Goal: Task Accomplishment & Management: Manage account settings

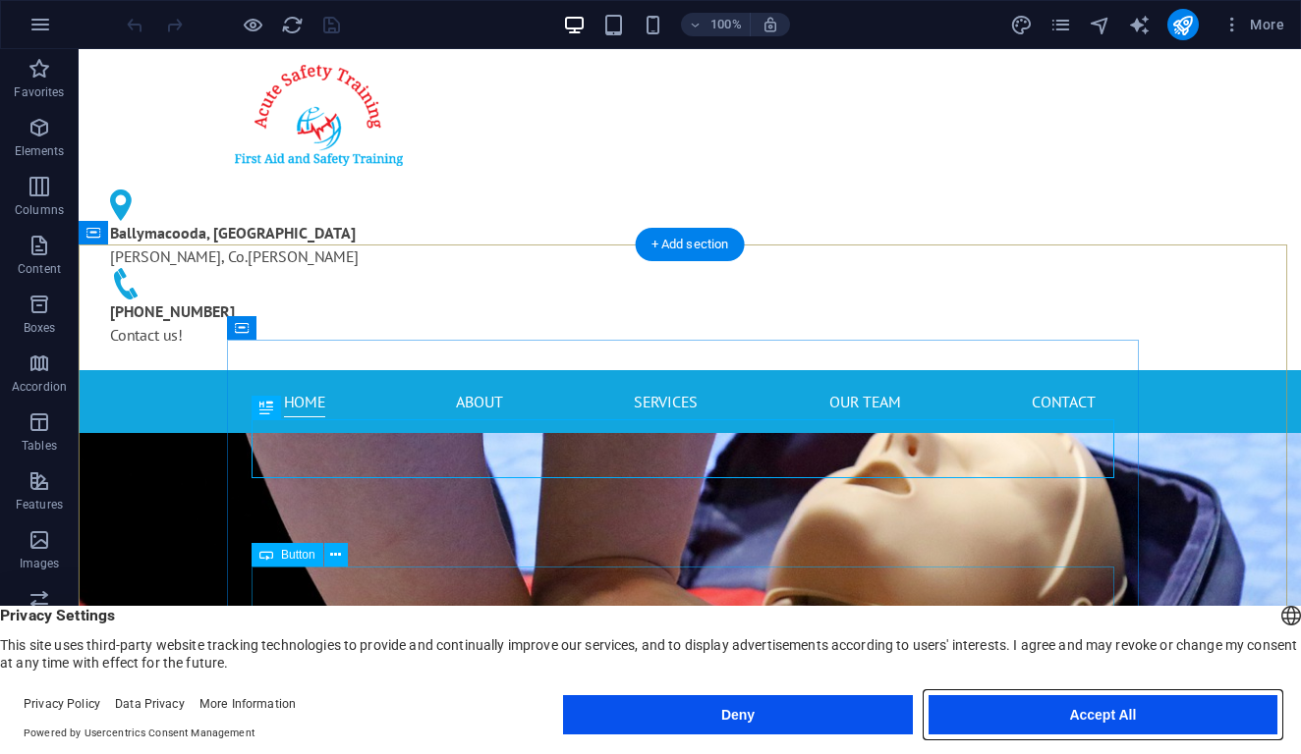
click at [1109, 718] on button "Accept All" at bounding box center [1102, 714] width 349 height 39
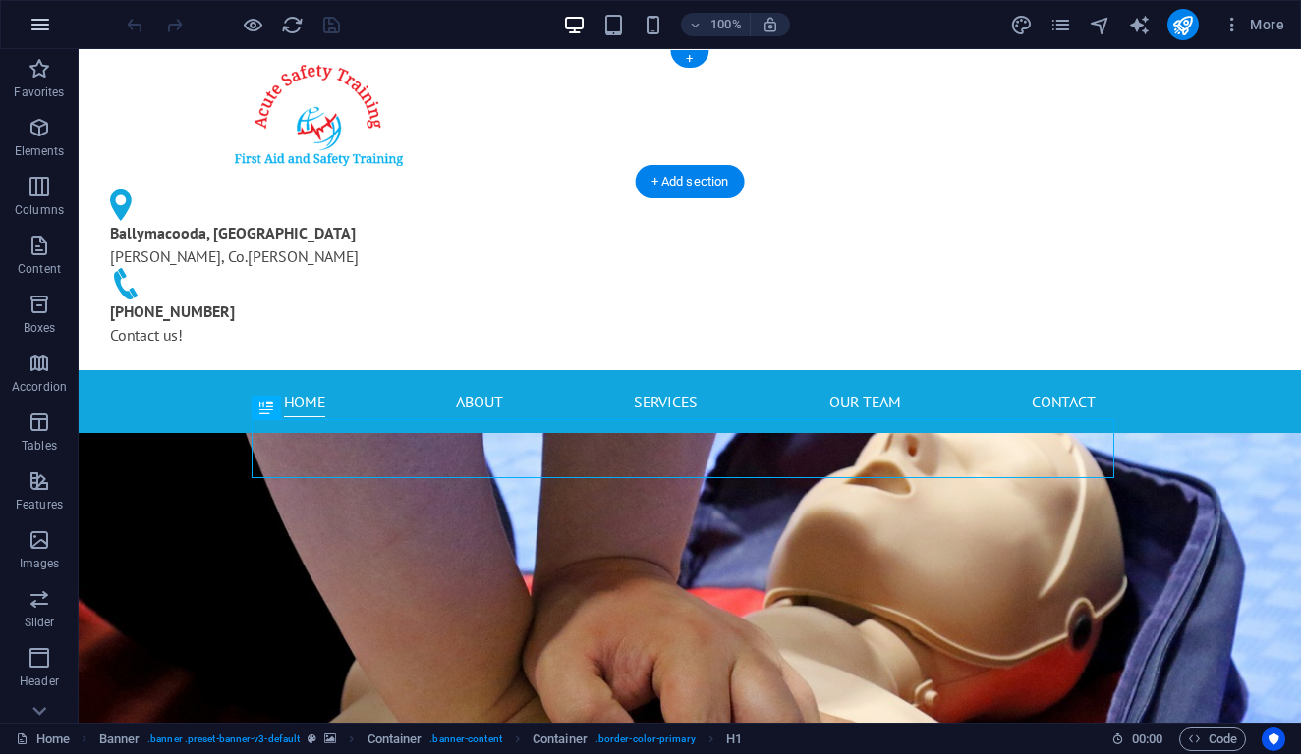
click at [53, 32] on button "button" at bounding box center [40, 24] width 47 height 47
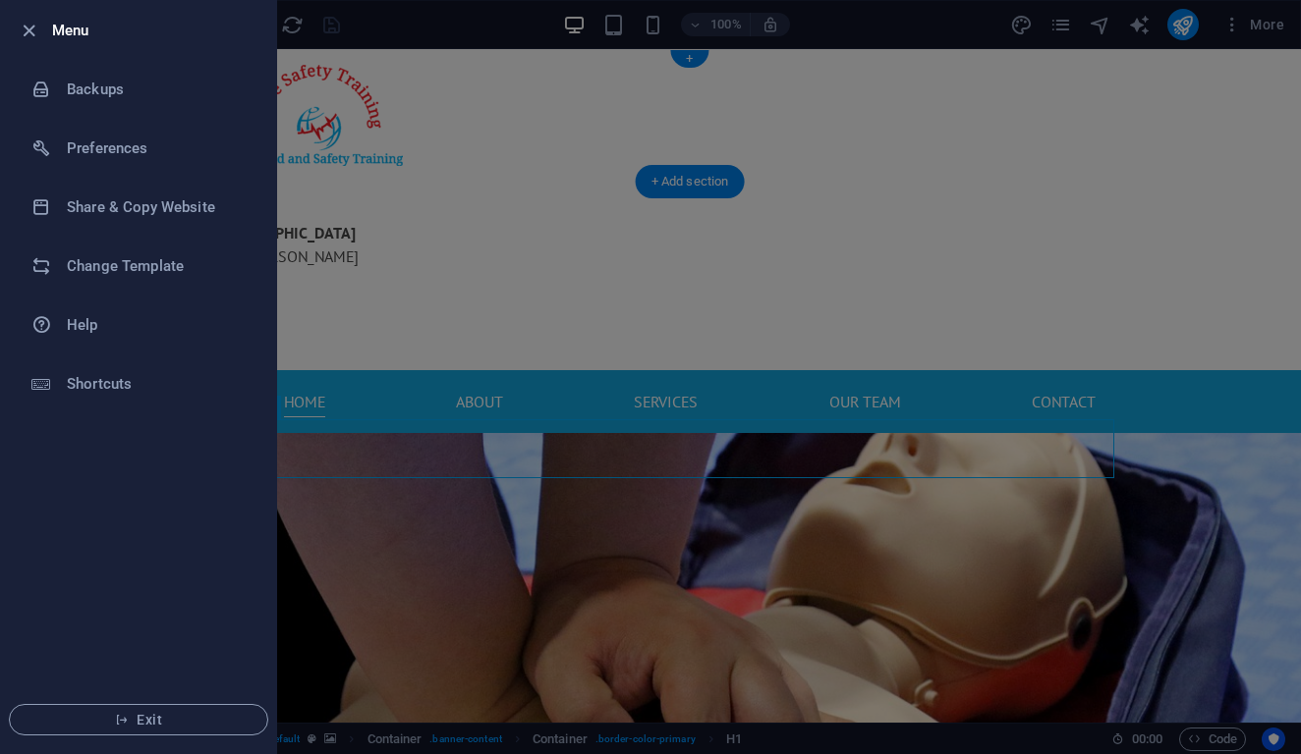
click at [53, 32] on h6 "Menu" at bounding box center [156, 31] width 208 height 24
click at [1262, 28] on div at bounding box center [650, 377] width 1301 height 754
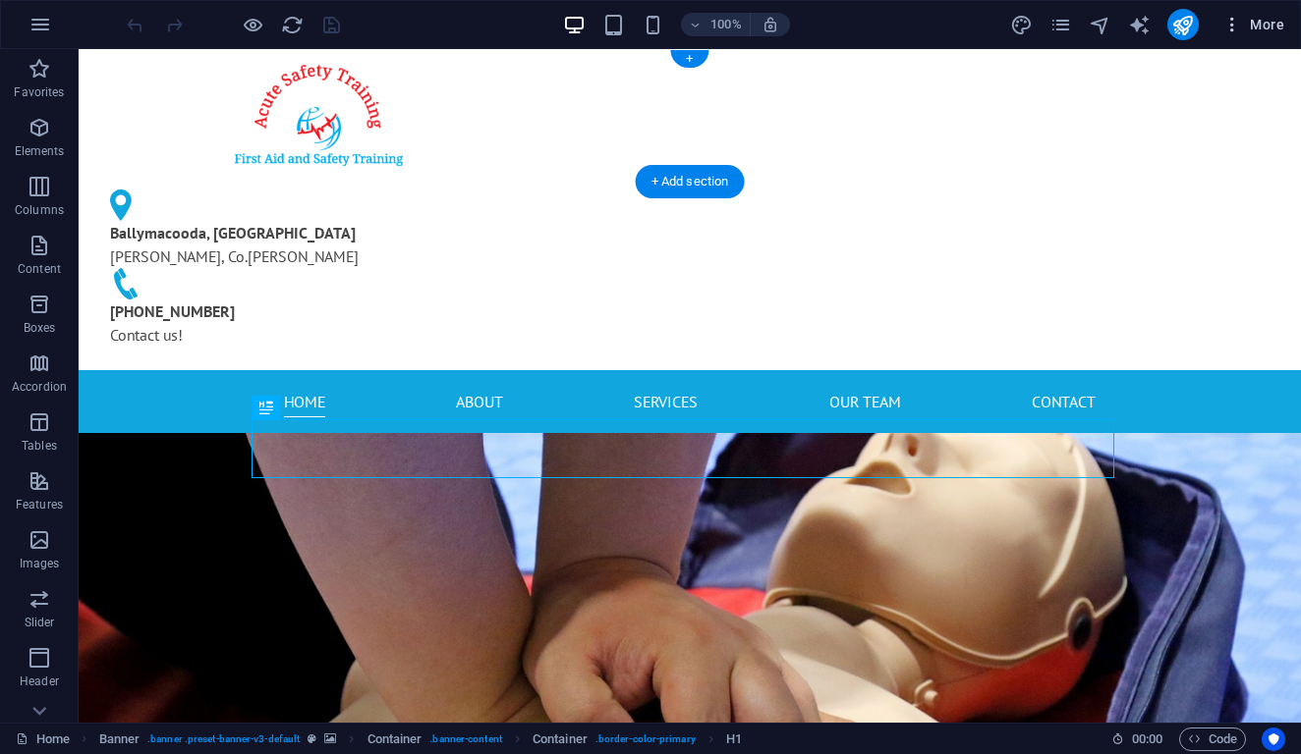
click at [1259, 29] on span "More" at bounding box center [1253, 25] width 62 height 20
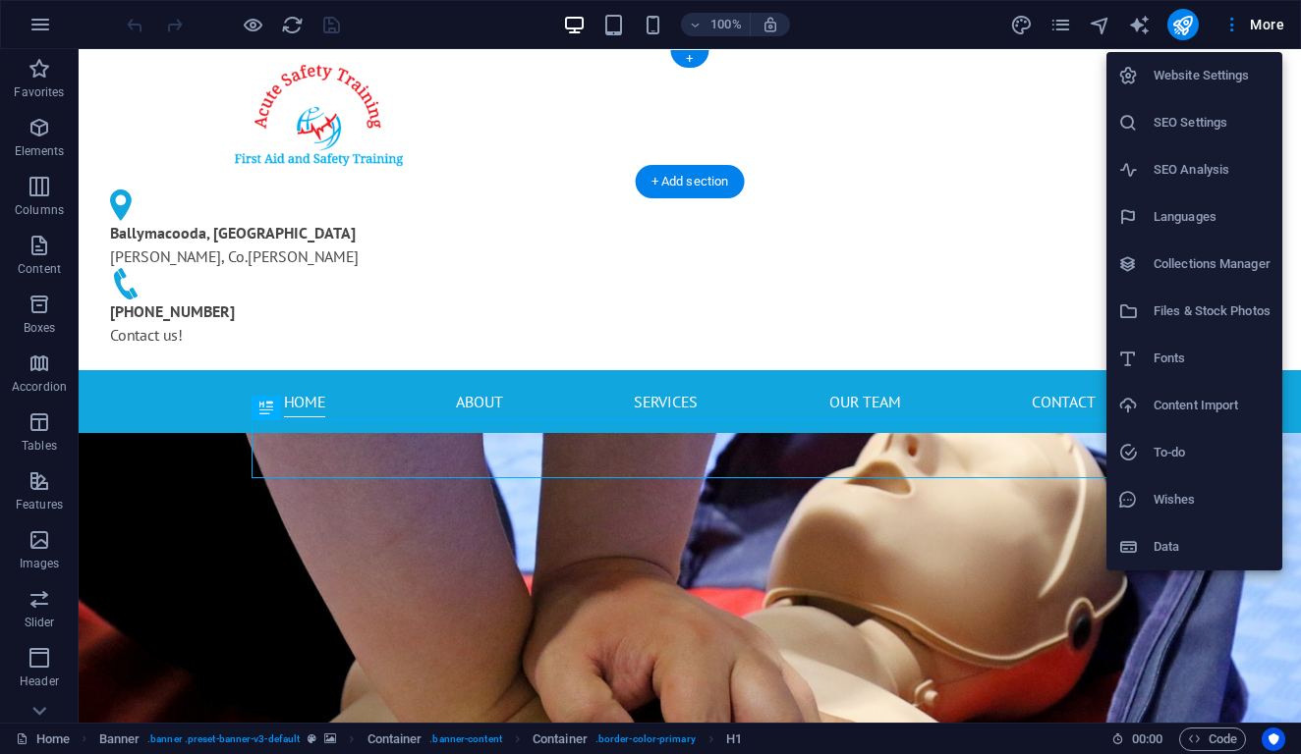
click at [1235, 83] on h6 "Website Settings" at bounding box center [1211, 76] width 117 height 24
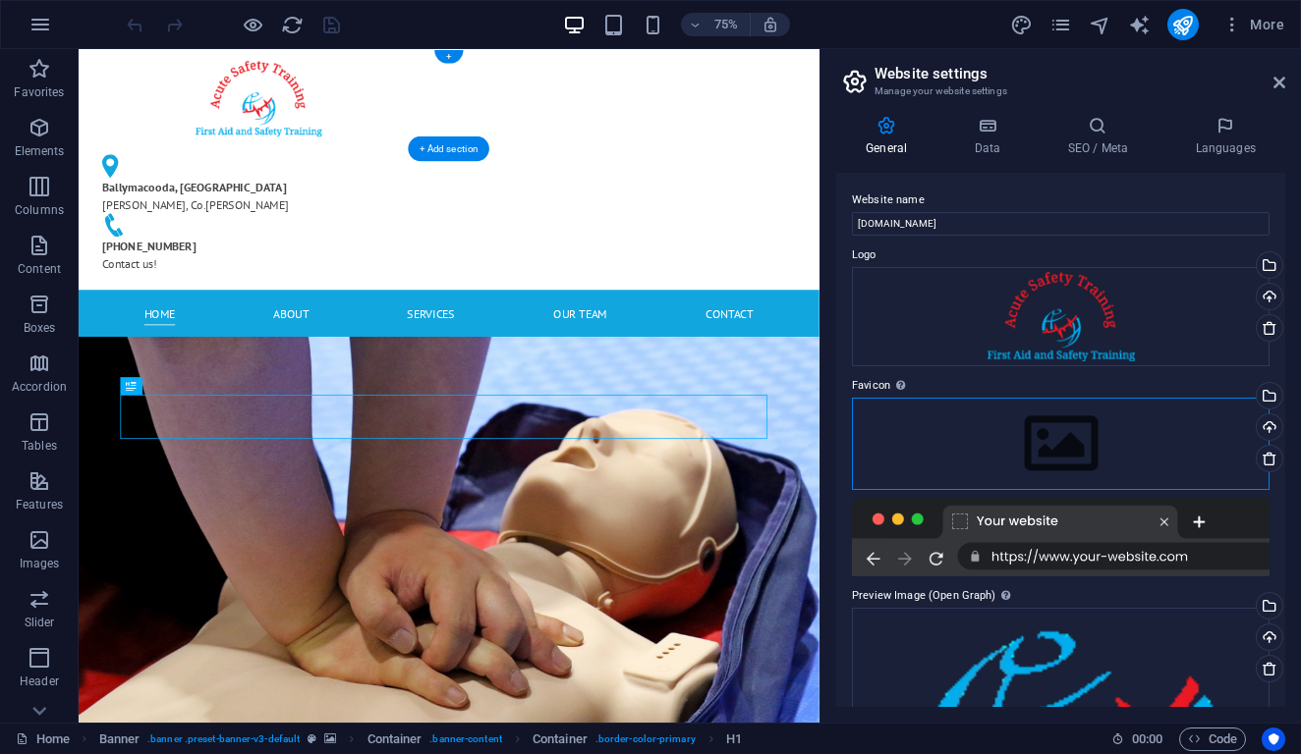
click at [1072, 458] on div "Drag files here, click to choose files or select files from Files or our free s…" at bounding box center [1060, 444] width 417 height 92
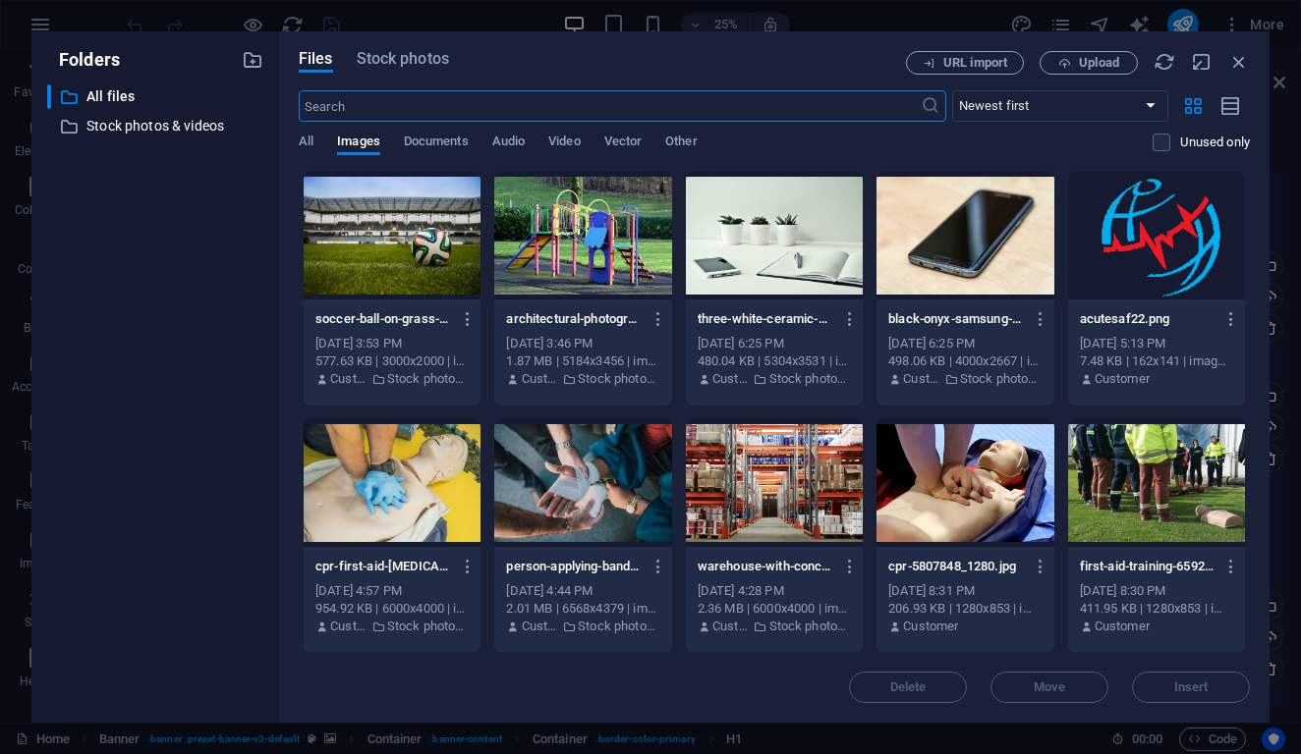
click at [1068, 300] on div at bounding box center [1156, 236] width 177 height 128
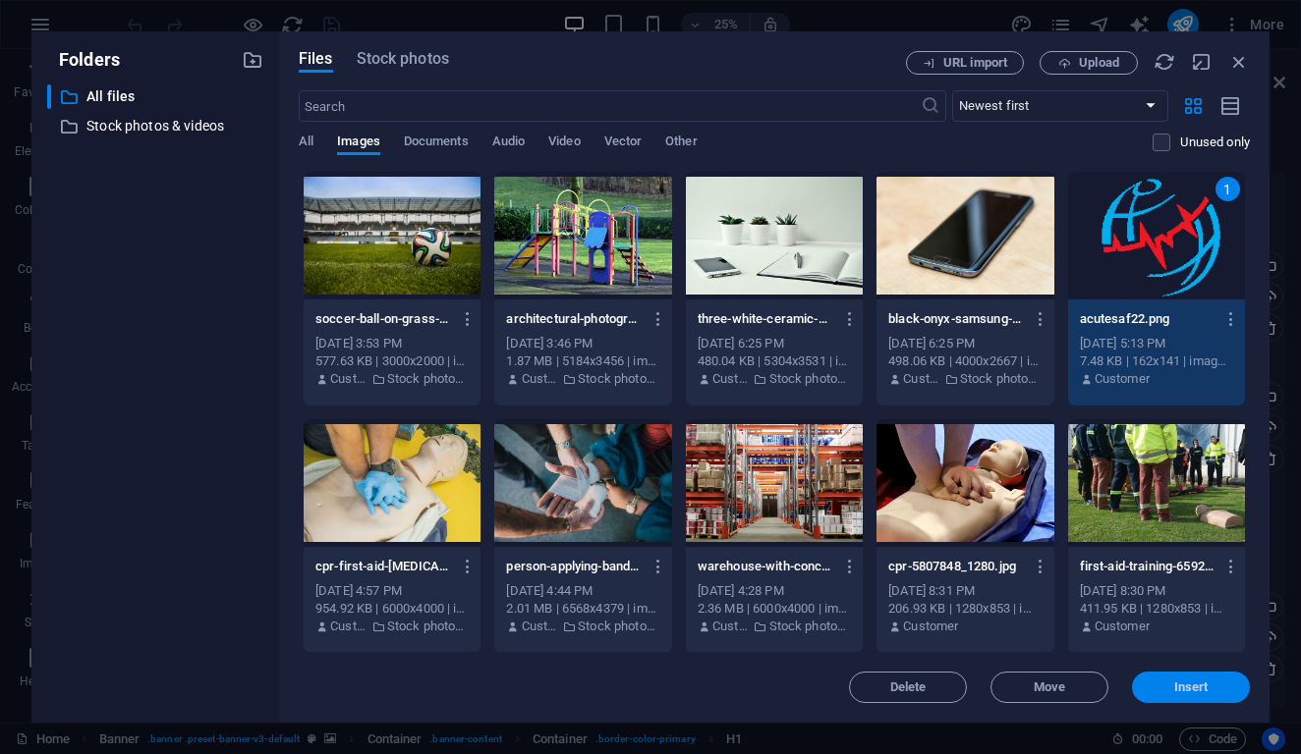
click at [1197, 685] on span "Insert" at bounding box center [1191, 688] width 34 height 12
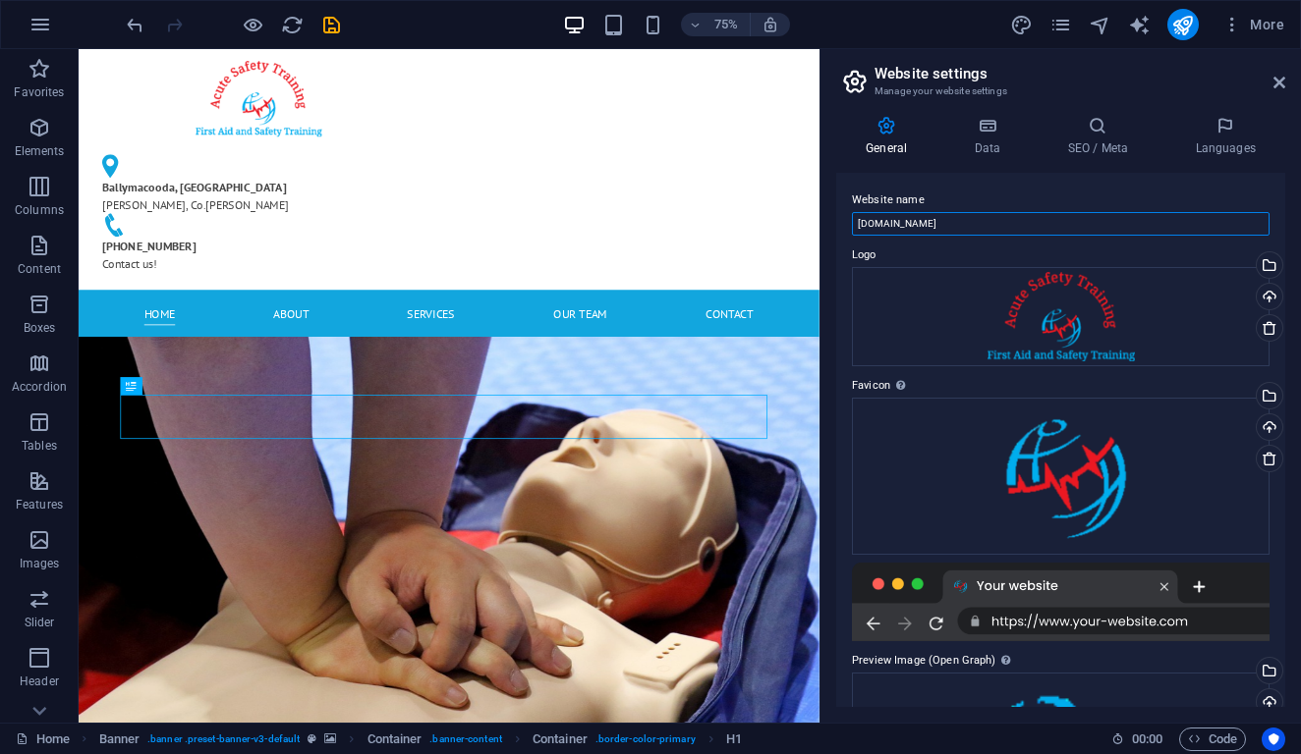
click at [973, 216] on input "[DOMAIN_NAME]" at bounding box center [1060, 224] width 417 height 24
click at [1007, 138] on h4 "Data" at bounding box center [990, 136] width 93 height 41
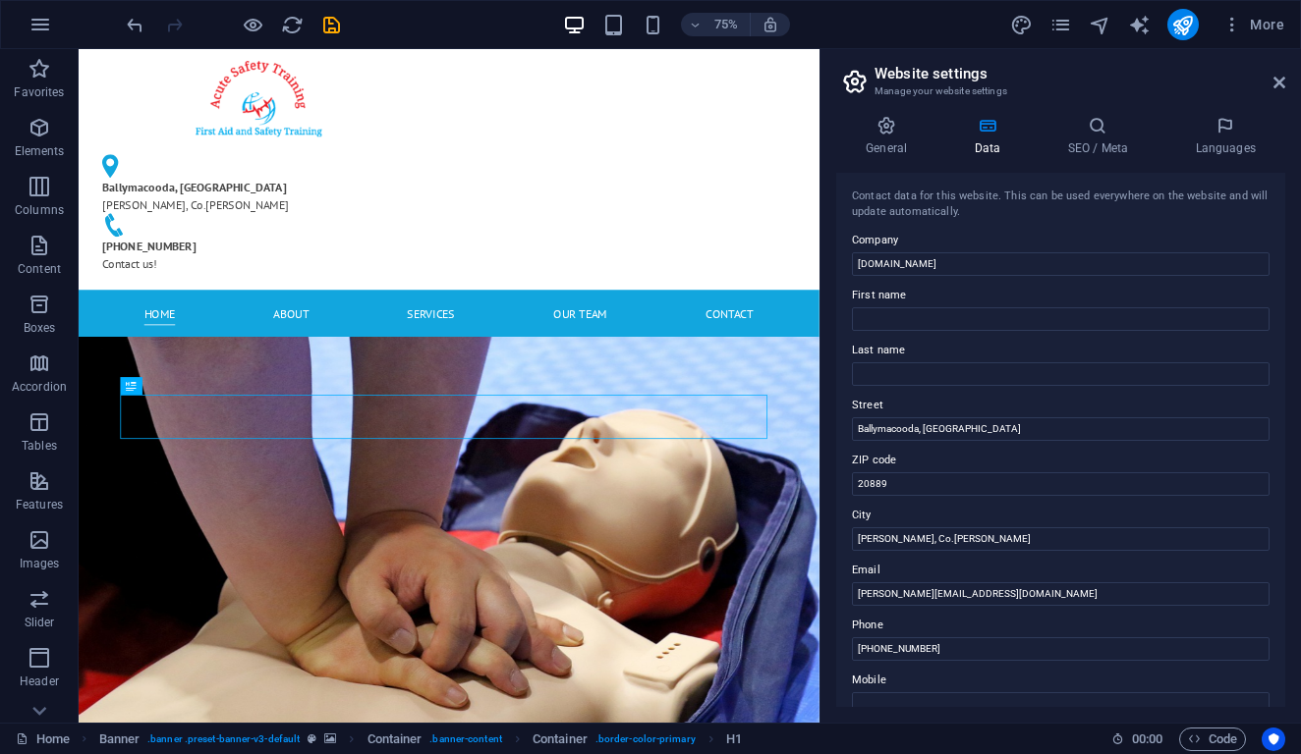
scroll to position [408, 0]
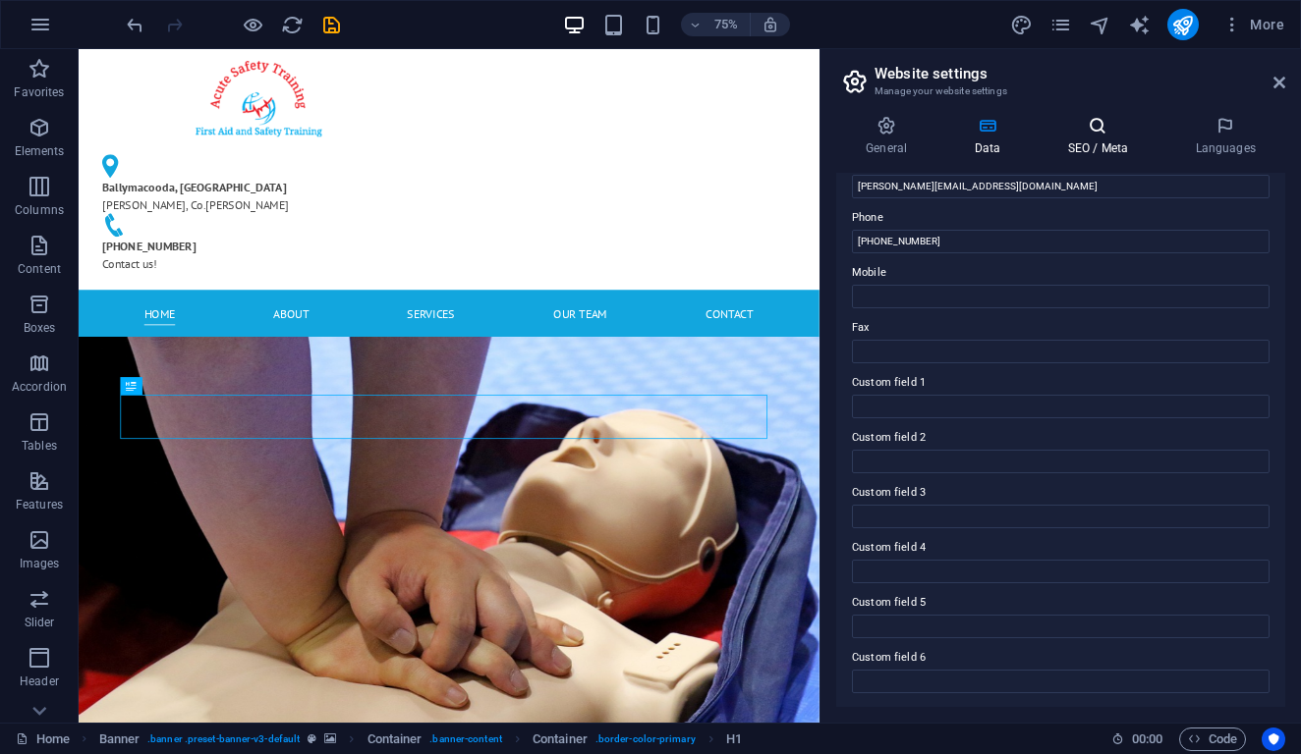
click at [1081, 124] on icon at bounding box center [1097, 126] width 120 height 20
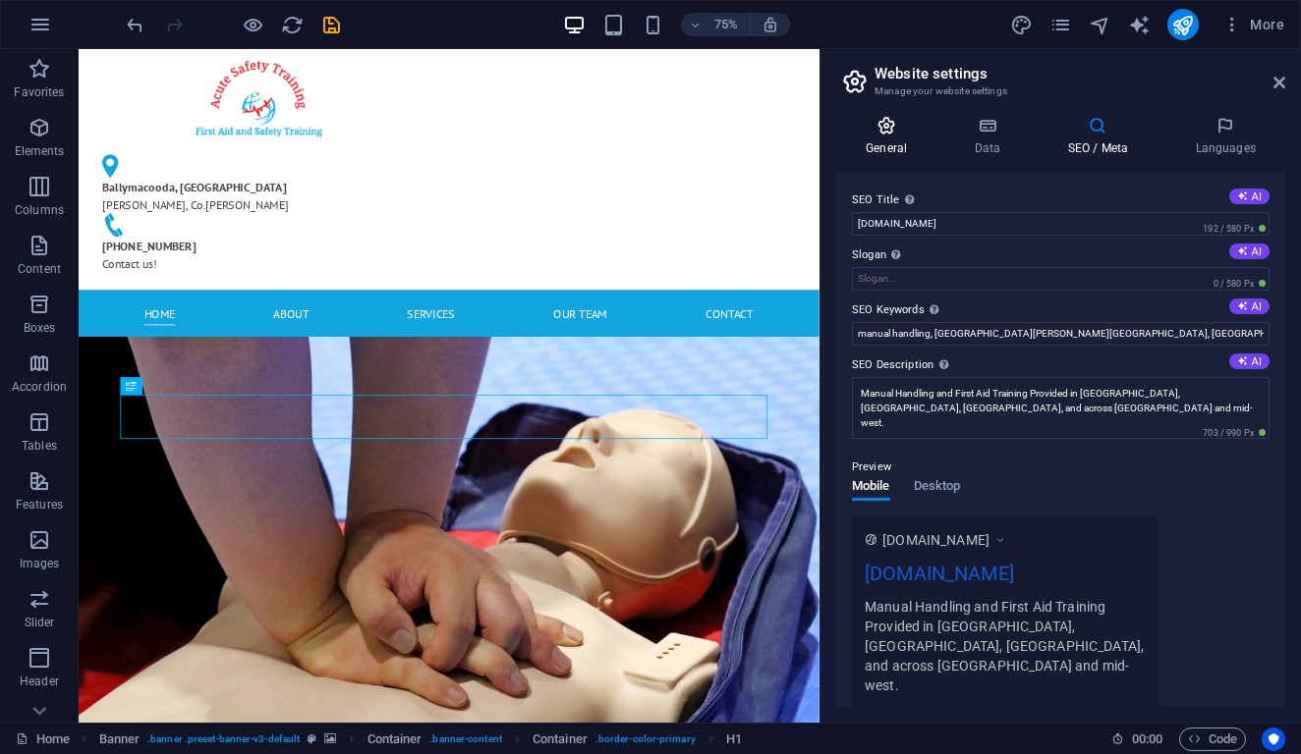
click at [888, 146] on h4 "General" at bounding box center [890, 136] width 108 height 41
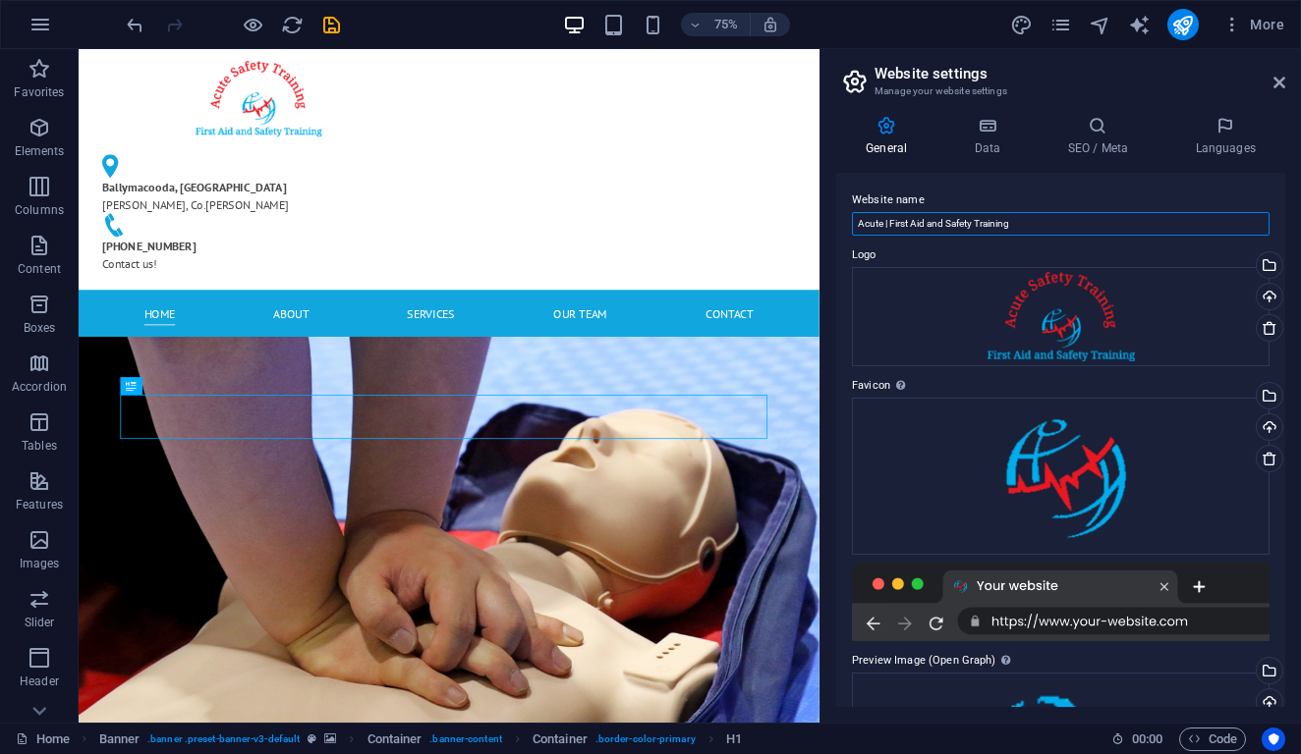
click at [1024, 227] on input "Acute | First Aid and Safety Training" at bounding box center [1060, 224] width 417 height 24
click at [886, 221] on input "Acute | First Aid and Safety Training" at bounding box center [1060, 224] width 417 height 24
type input "Acute Safety Training | First Aid and Safety Training"
click at [972, 126] on icon at bounding box center [986, 126] width 85 height 20
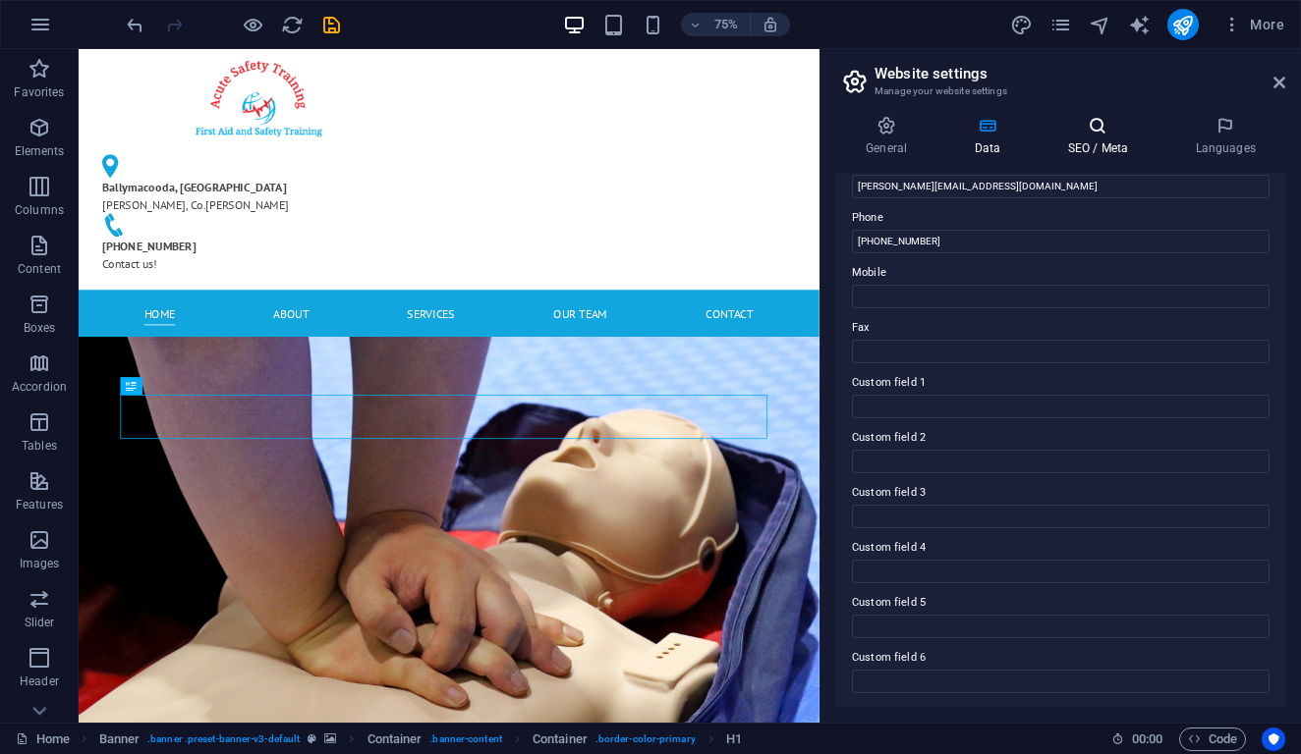
click at [1099, 129] on icon at bounding box center [1097, 126] width 120 height 20
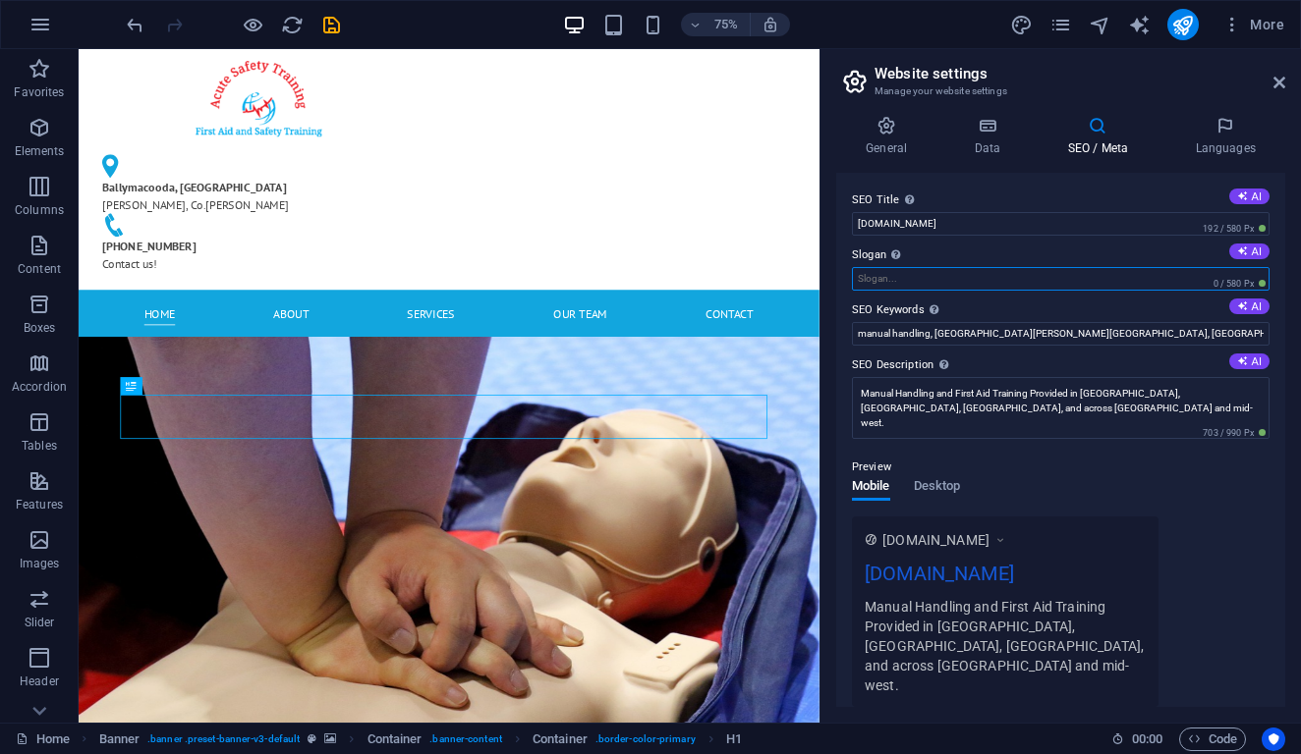
click at [951, 276] on input "Slogan The slogan of your website. AI" at bounding box center [1060, 279] width 417 height 24
click at [943, 227] on input "[DOMAIN_NAME]" at bounding box center [1060, 224] width 417 height 24
click at [978, 225] on input "[DOMAIN_NAME]" at bounding box center [1060, 224] width 417 height 24
drag, startPoint x: 981, startPoint y: 224, endPoint x: 836, endPoint y: 218, distance: 145.5
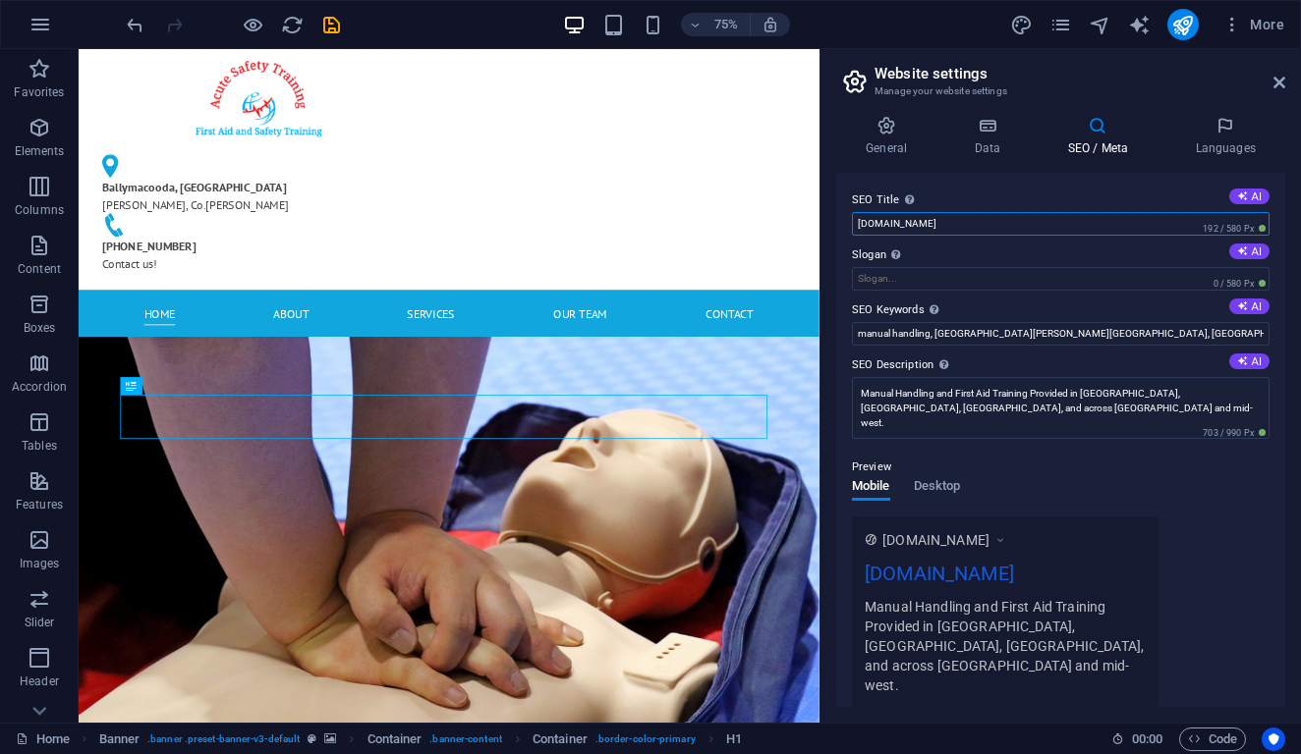
click at [836, 218] on div "SEO Title The title of your website - make it something that stands out in sear…" at bounding box center [1060, 440] width 449 height 534
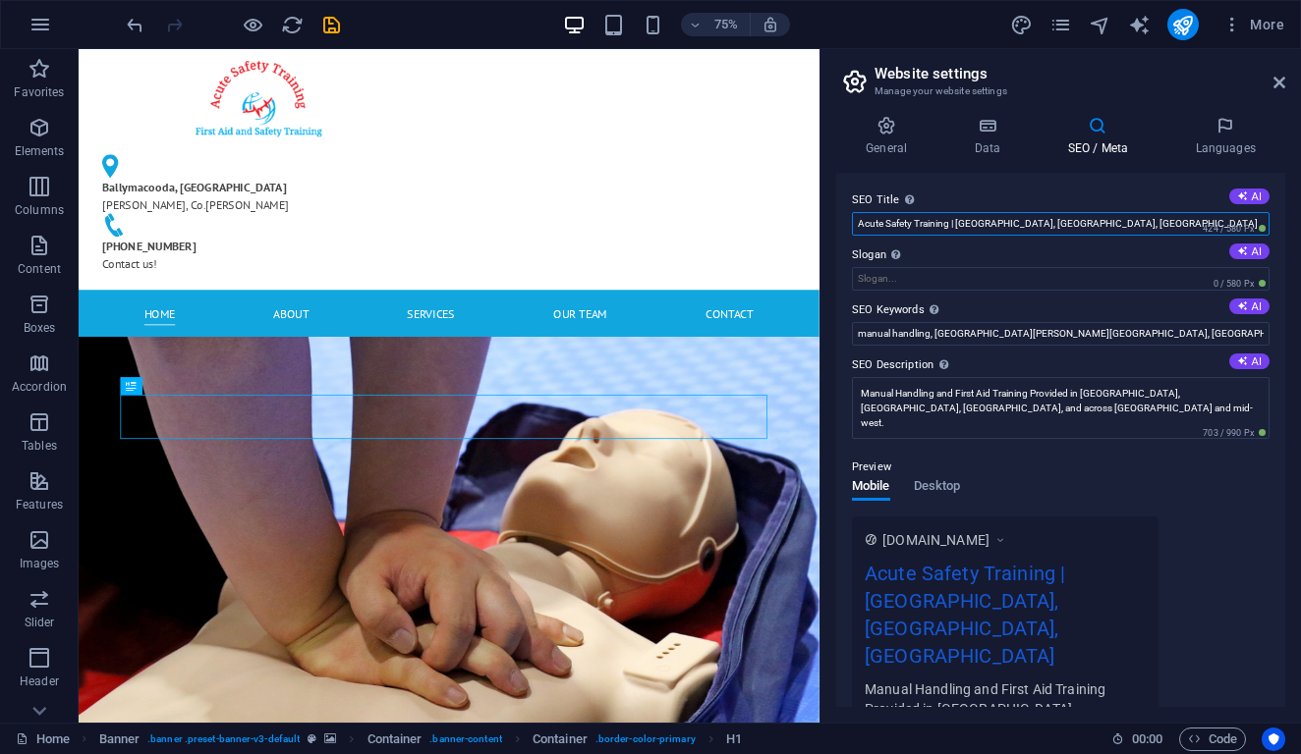
click at [951, 222] on input "Acute Safety Training | [GEOGRAPHIC_DATA], [GEOGRAPHIC_DATA], [GEOGRAPHIC_DATA]" at bounding box center [1060, 224] width 417 height 24
click at [861, 222] on input "Acute Safety Training | [GEOGRAPHIC_DATA], [GEOGRAPHIC_DATA], [GEOGRAPHIC_DATA]" at bounding box center [1060, 224] width 417 height 24
click at [859, 225] on input "Acute Safety Training | [GEOGRAPHIC_DATA], [GEOGRAPHIC_DATA], [GEOGRAPHIC_DATA]" at bounding box center [1060, 224] width 417 height 24
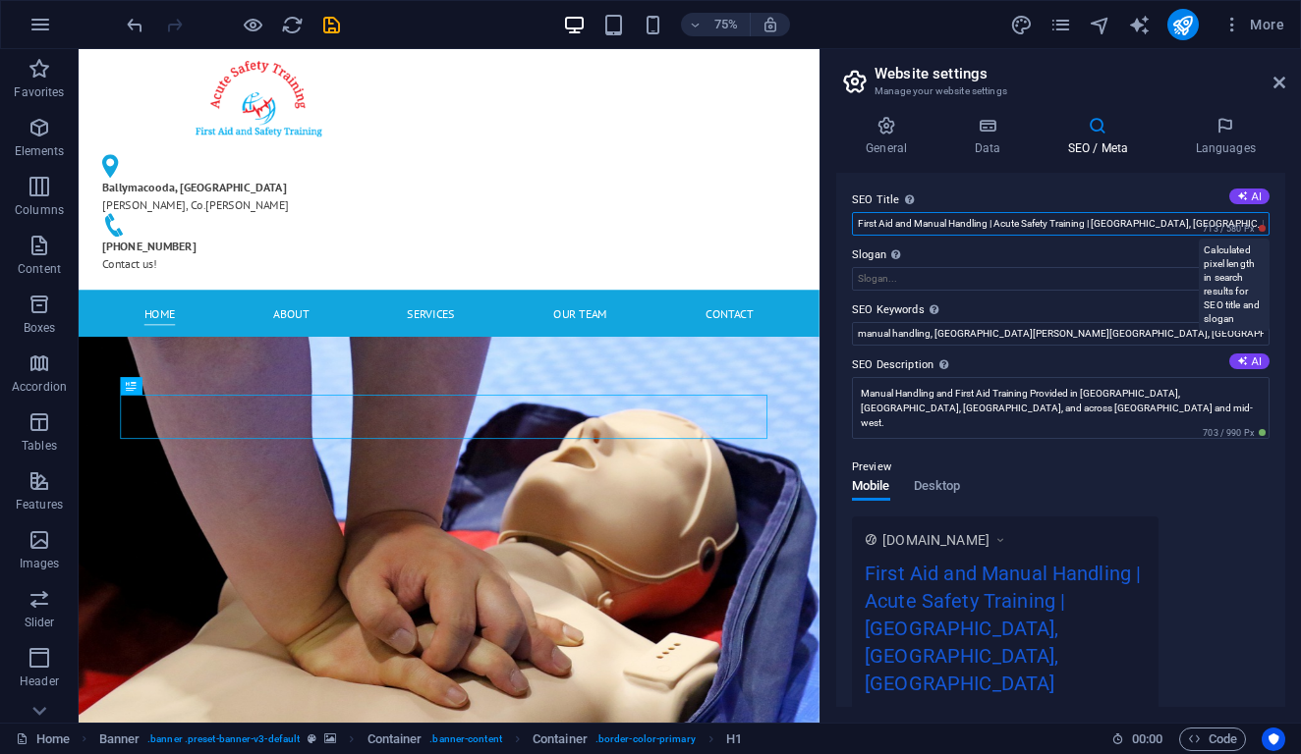
drag, startPoint x: 1093, startPoint y: 221, endPoint x: 1213, endPoint y: 224, distance: 119.9
click at [1213, 224] on div "SEO Title The title of your website - make it something that stands out in sear…" at bounding box center [1060, 212] width 417 height 47
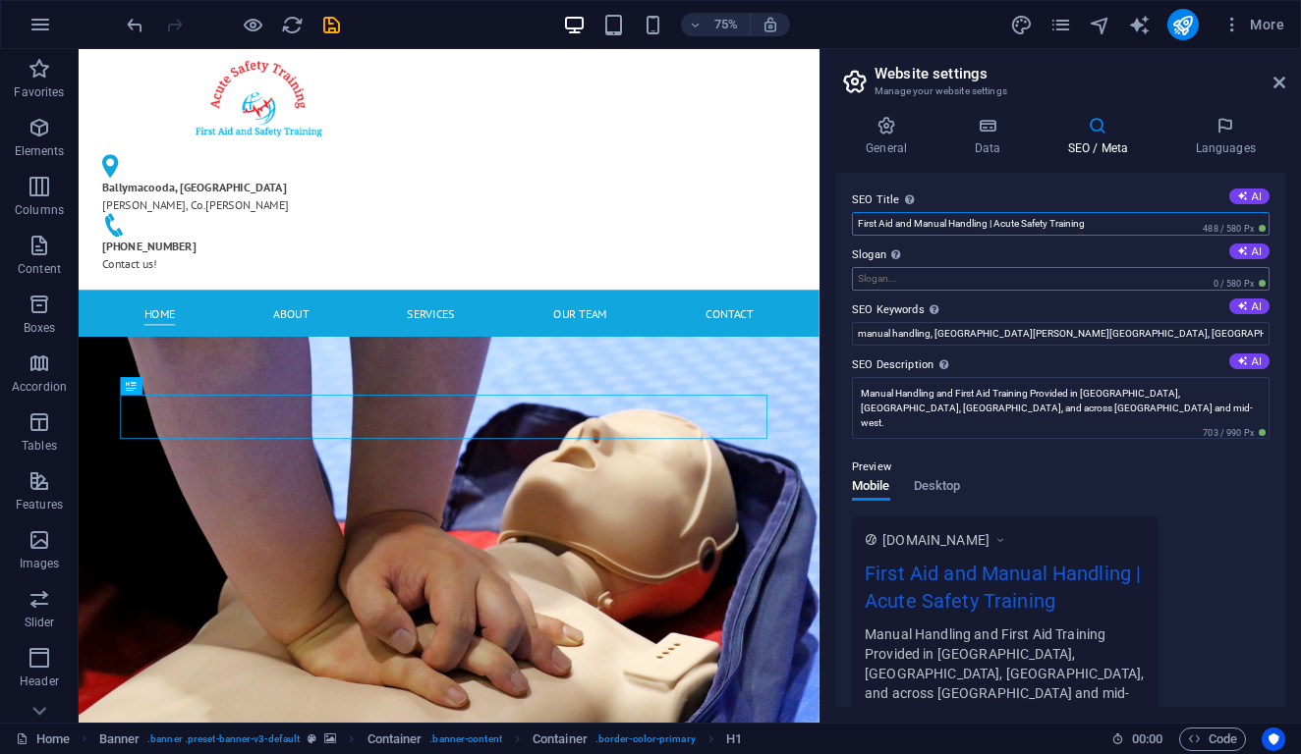
type input "First Aid and Manual Handling | Acute Safety Training"
click at [1020, 273] on input "Slogan The slogan of your website. AI" at bounding box center [1060, 279] width 417 height 24
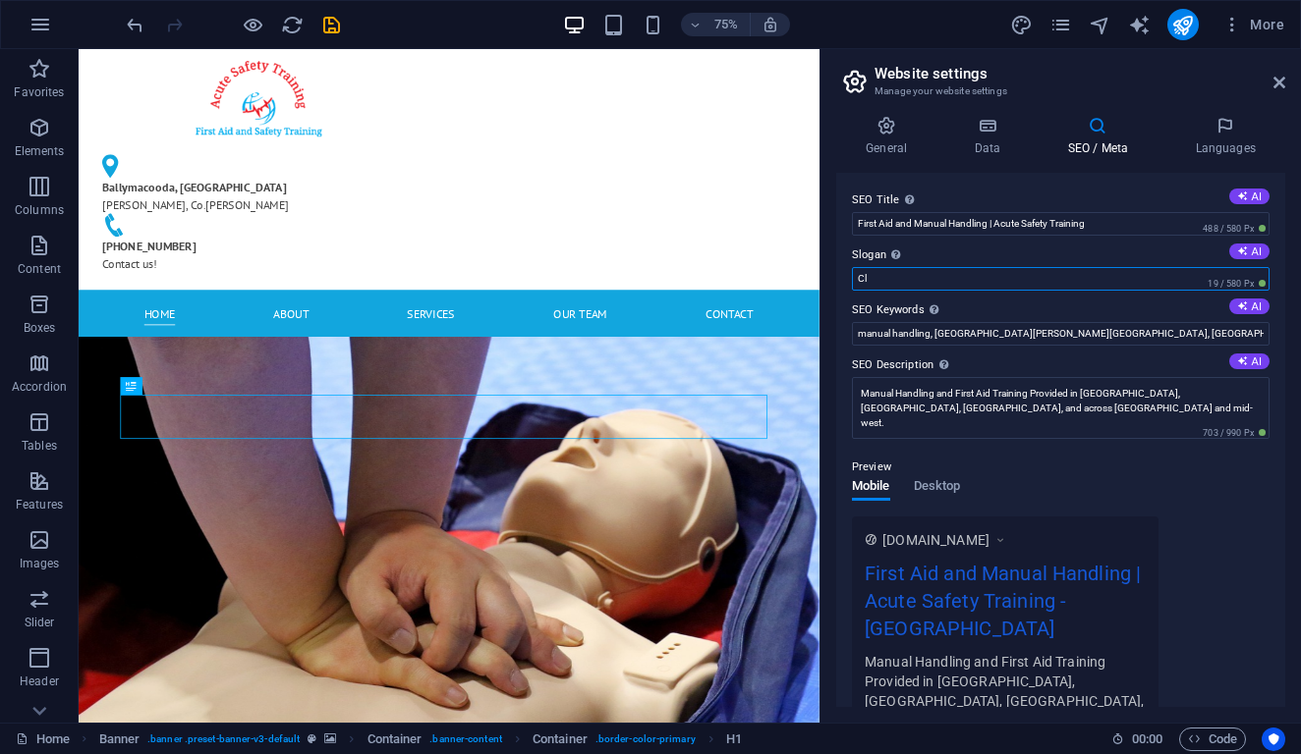
type input "C"
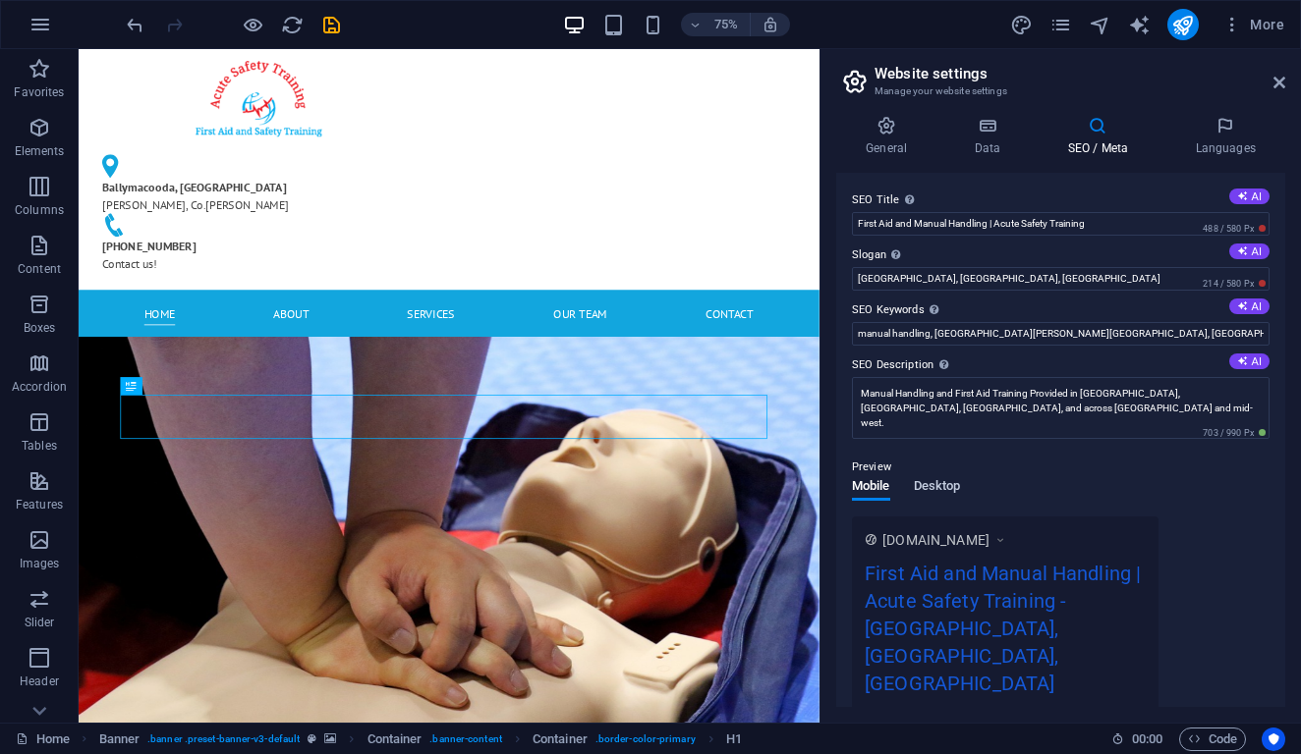
click at [949, 497] on button "Desktop" at bounding box center [937, 490] width 47 height 22
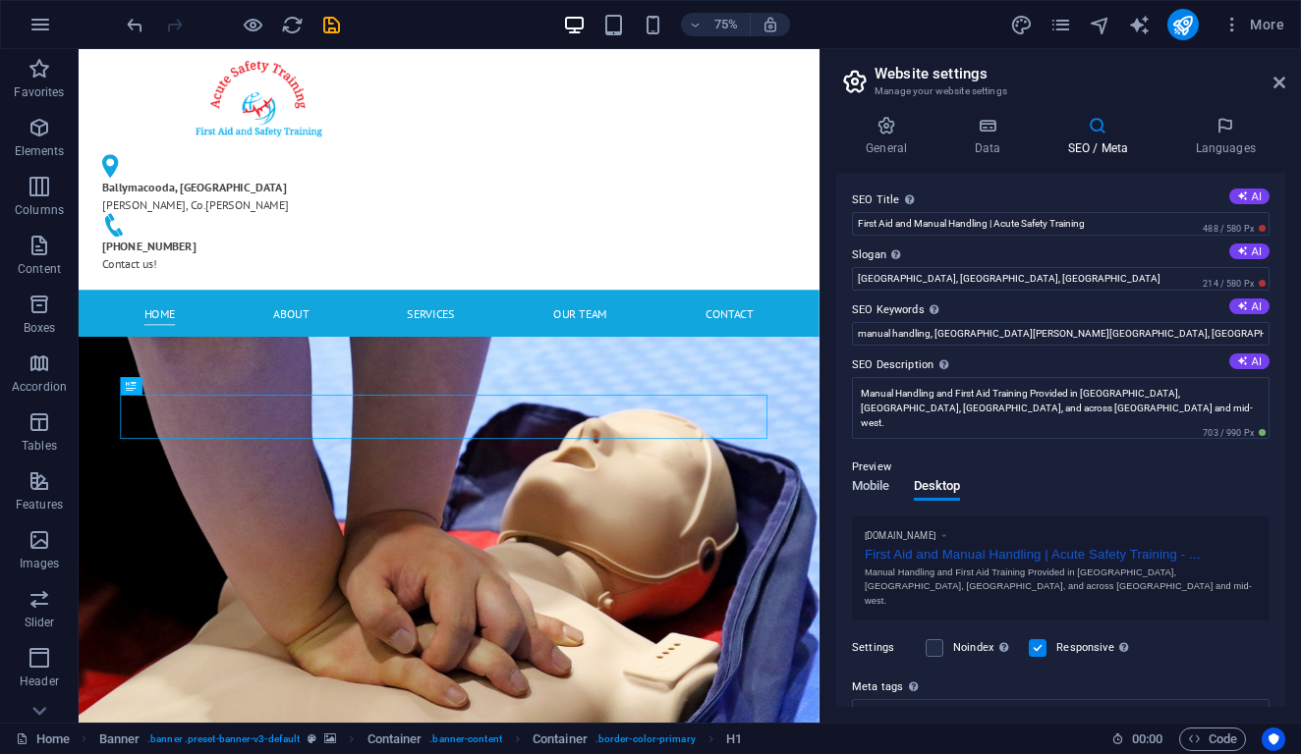
click at [868, 488] on span "Mobile" at bounding box center [871, 488] width 38 height 28
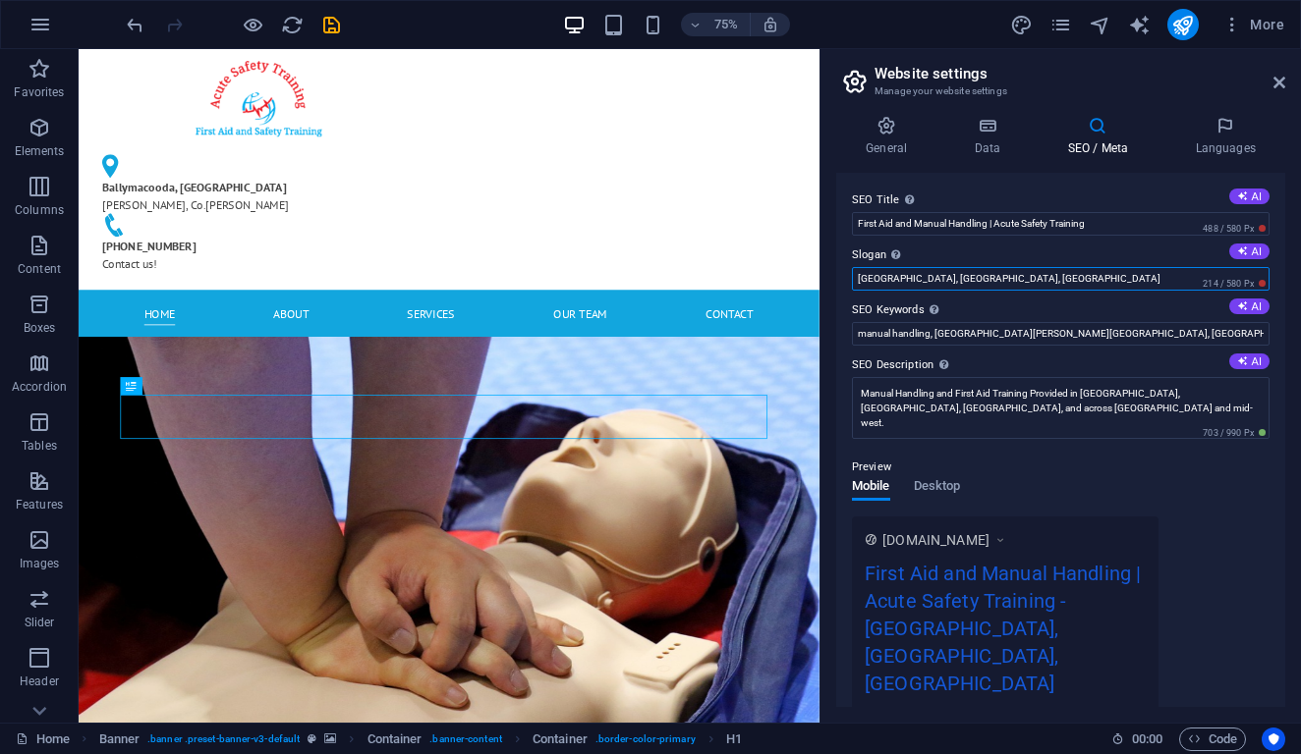
click at [920, 274] on input "[GEOGRAPHIC_DATA], [GEOGRAPHIC_DATA], [GEOGRAPHIC_DATA]" at bounding box center [1060, 279] width 417 height 24
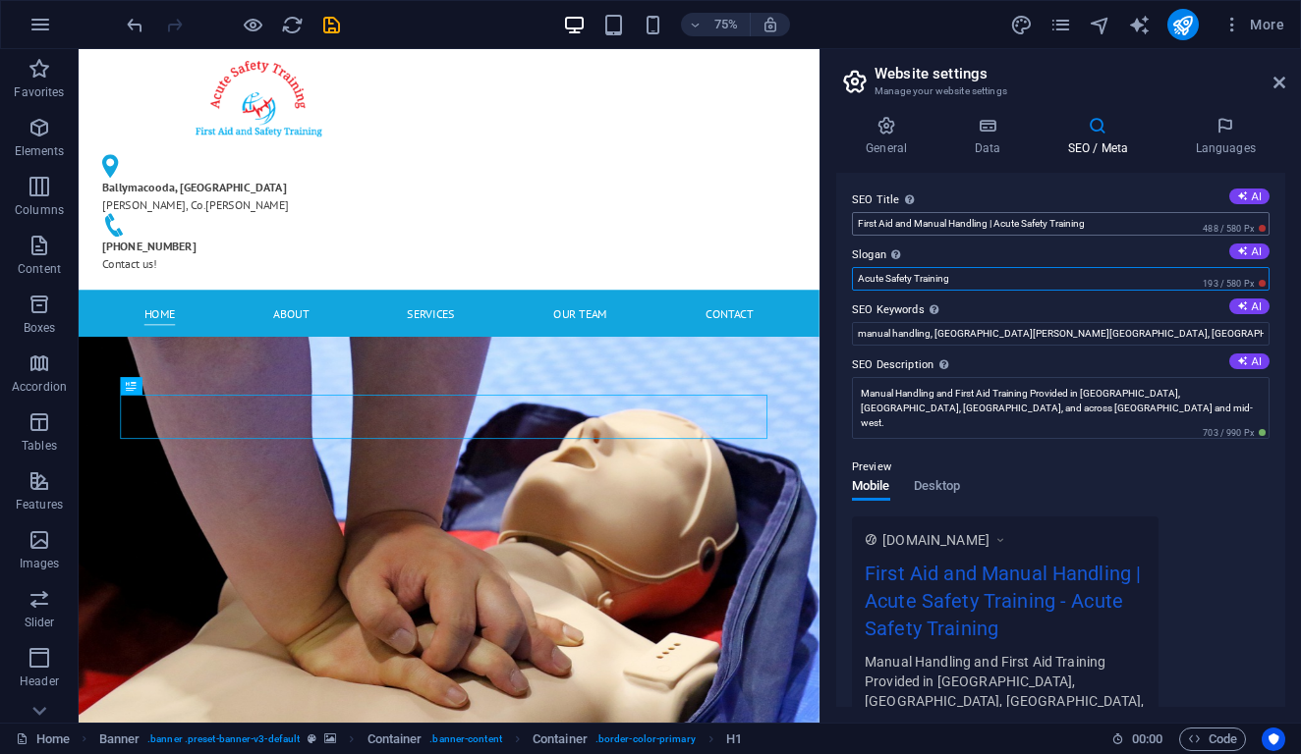
type input "Acute Safety Training"
drag, startPoint x: 1107, startPoint y: 225, endPoint x: 993, endPoint y: 221, distance: 114.0
click at [993, 221] on input "First Aid and Manual Handling | Acute Safety Training" at bounding box center [1060, 224] width 417 height 24
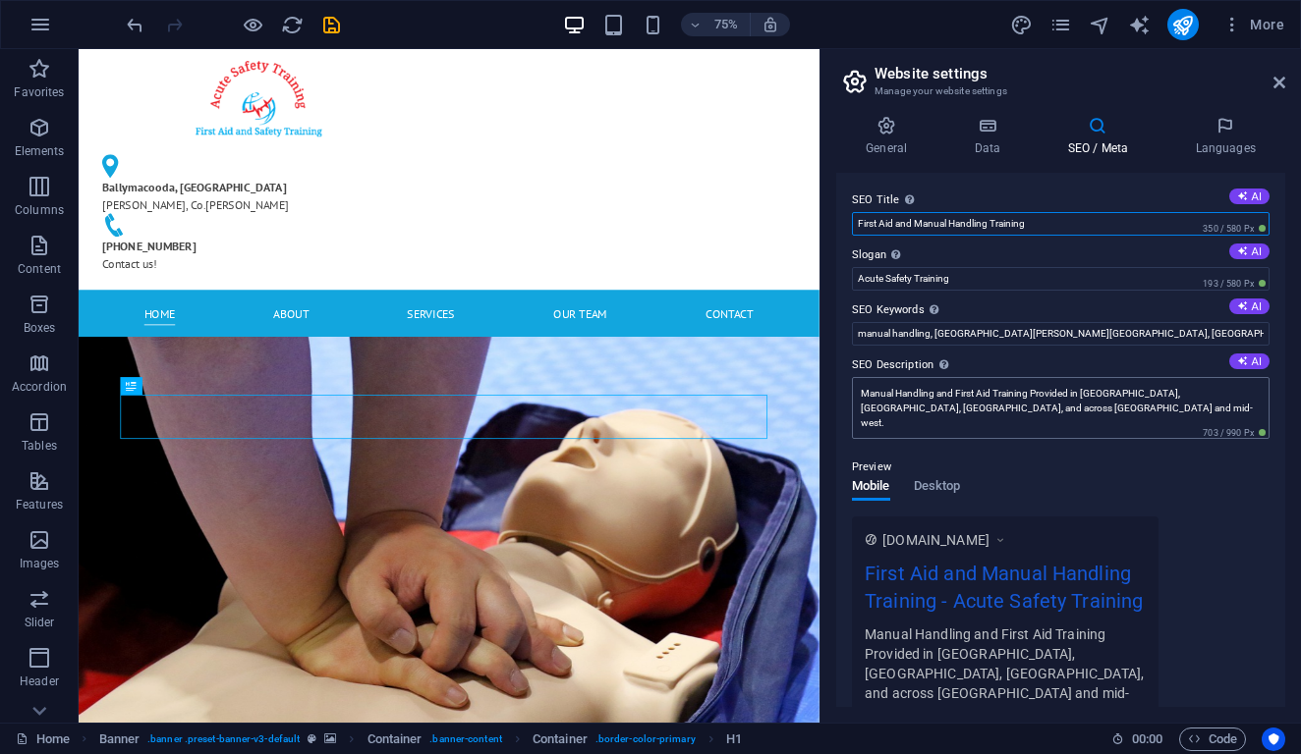
type input "First Aid and Manual Handling Training"
click at [1035, 394] on textarea "Manual Handling and First Aid Training Provided in [GEOGRAPHIC_DATA], [GEOGRAPH…" at bounding box center [1060, 408] width 417 height 62
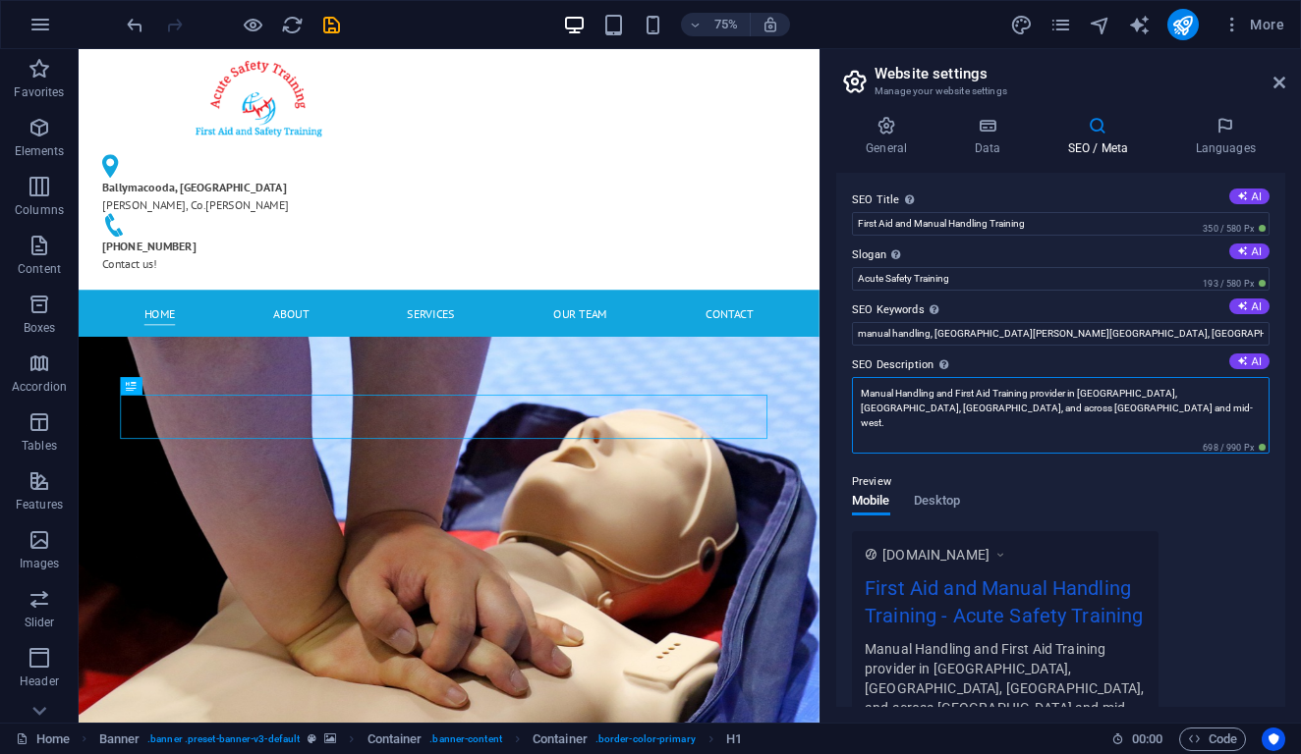
click at [961, 411] on textarea "Manual Handling and First Aid Training provider in [GEOGRAPHIC_DATA], [GEOGRAPH…" at bounding box center [1060, 415] width 417 height 77
click at [934, 406] on textarea "Manual Handling and First Aid Training provider in [GEOGRAPHIC_DATA], [GEOGRAPH…" at bounding box center [1060, 415] width 417 height 77
click at [919, 407] on textarea "Manual Handling and First Aid Training provider in [GEOGRAPHIC_DATA], [GEOGRAPH…" at bounding box center [1060, 415] width 417 height 77
drag, startPoint x: 949, startPoint y: 414, endPoint x: 927, endPoint y: 413, distance: 21.6
click at [927, 413] on textarea "Manual Handling and First Aid Training provider in [GEOGRAPHIC_DATA], [GEOGRAPH…" at bounding box center [1060, 415] width 417 height 77
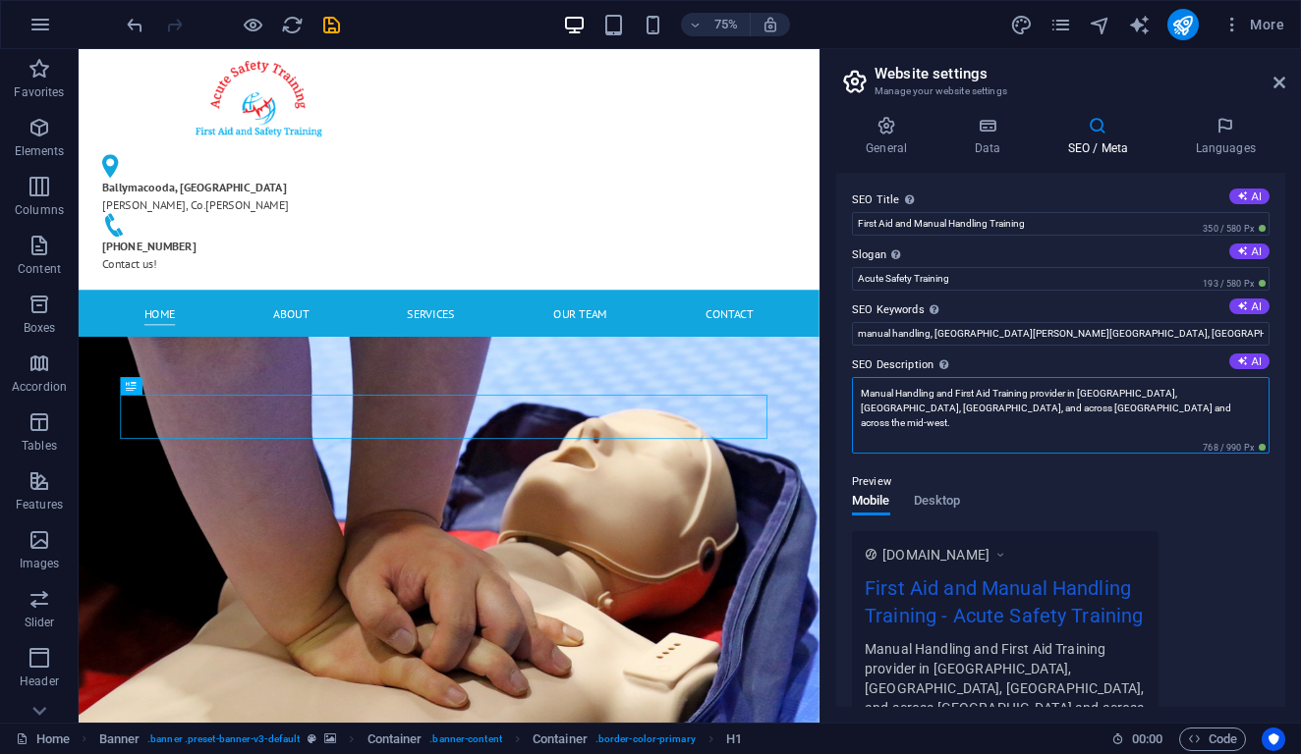
drag, startPoint x: 925, startPoint y: 410, endPoint x: 949, endPoint y: 410, distance: 23.6
click at [949, 410] on textarea "Manual Handling and First Aid Training provider in [GEOGRAPHIC_DATA], [GEOGRAPH…" at bounding box center [1060, 415] width 417 height 77
click at [901, 404] on textarea "Manual Handling and First Aid Training provider in [GEOGRAPHIC_DATA], [GEOGRAPH…" at bounding box center [1060, 415] width 417 height 77
click at [913, 415] on textarea "Manual Handling and First Aid Training provider in [GEOGRAPHIC_DATA], [GEOGRAPH…" at bounding box center [1060, 415] width 417 height 77
click at [912, 410] on textarea "Manual Handling and First Aid Training provider in [GEOGRAPHIC_DATA], [GEOGRAPH…" at bounding box center [1060, 415] width 417 height 77
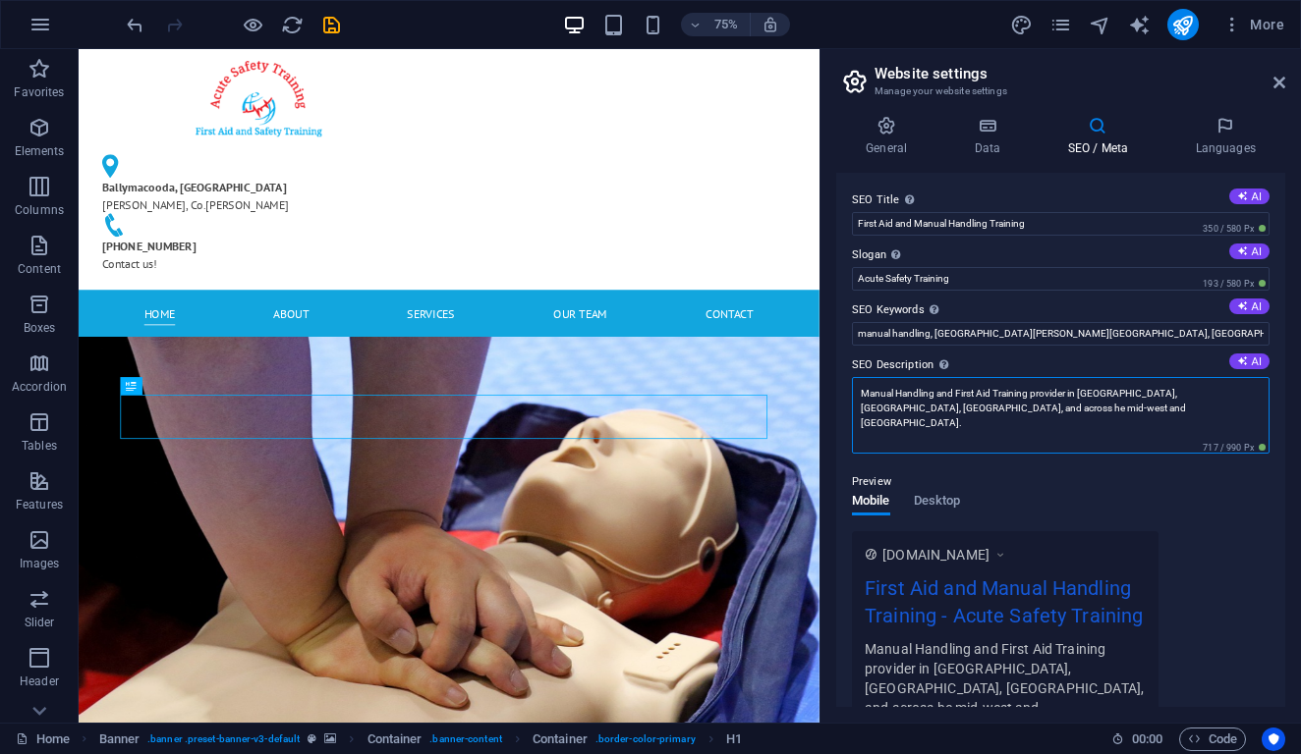
click at [878, 408] on textarea "Manual Handling and First Aid Training provider in [GEOGRAPHIC_DATA], [GEOGRAPH…" at bounding box center [1060, 415] width 417 height 77
click at [867, 407] on textarea "Manual Handling and First Aid Training provider in [GEOGRAPHIC_DATA], [GEOGRAPH…" at bounding box center [1060, 415] width 417 height 77
click at [891, 416] on textarea "Manual Handling and First Aid Training provider in [GEOGRAPHIC_DATA], [GEOGRAPH…" at bounding box center [1060, 415] width 417 height 77
click at [888, 411] on textarea "Manual Handling and First Aid Training provider in [GEOGRAPHIC_DATA], [GEOGRAPH…" at bounding box center [1060, 415] width 417 height 77
click at [877, 409] on textarea "Manual Handling and First Aid Training provider in [GEOGRAPHIC_DATA], [GEOGRAPH…" at bounding box center [1060, 415] width 417 height 77
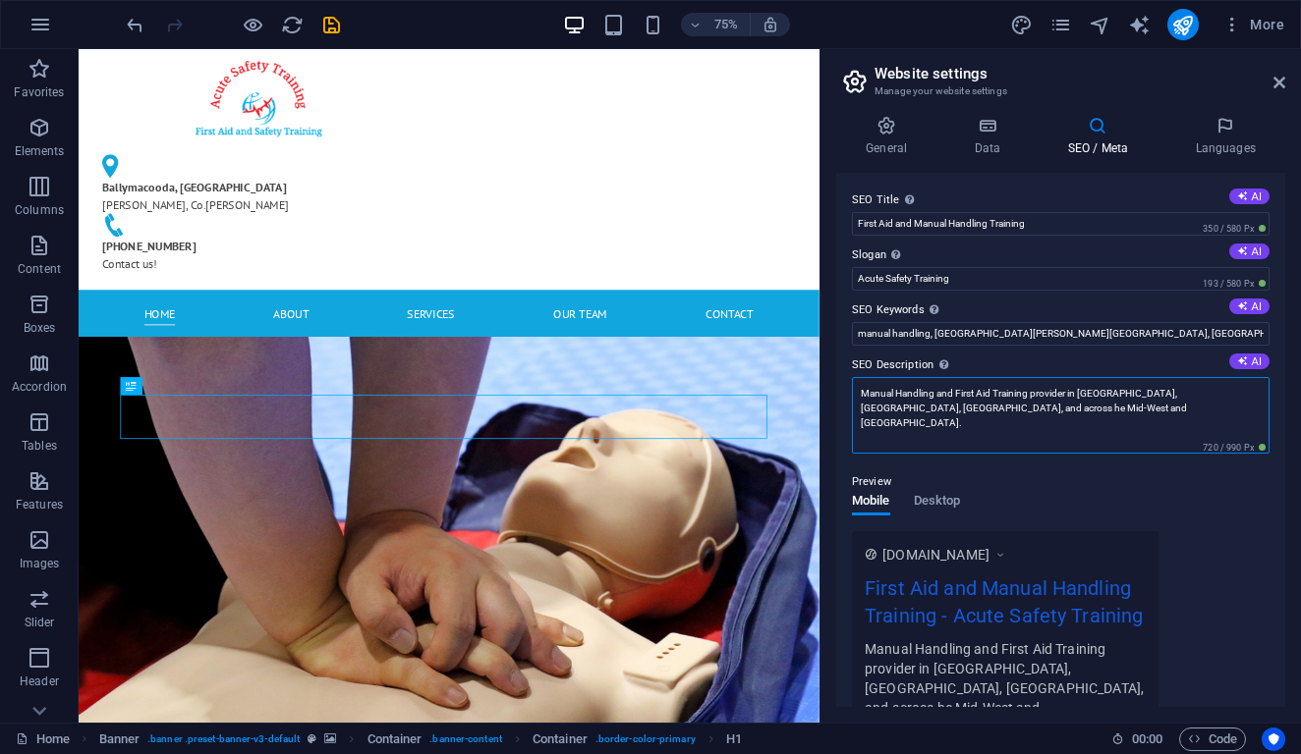
click at [882, 405] on textarea "Manual Handling and First Aid Training provider in [GEOGRAPHIC_DATA], [GEOGRAPH…" at bounding box center [1060, 415] width 417 height 77
click at [1034, 417] on textarea "Manual Handling and First Aid Training provider in [GEOGRAPHIC_DATA], [GEOGRAPH…" at bounding box center [1060, 415] width 417 height 77
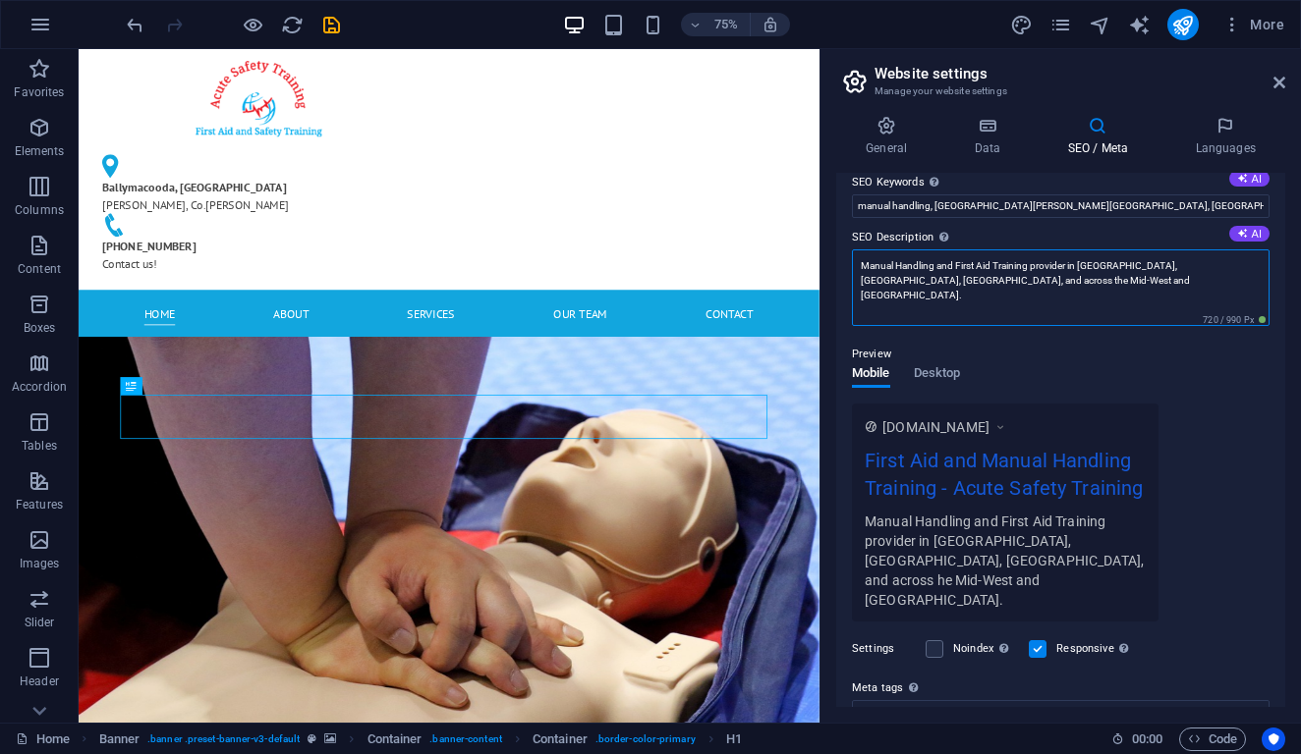
scroll to position [0, 0]
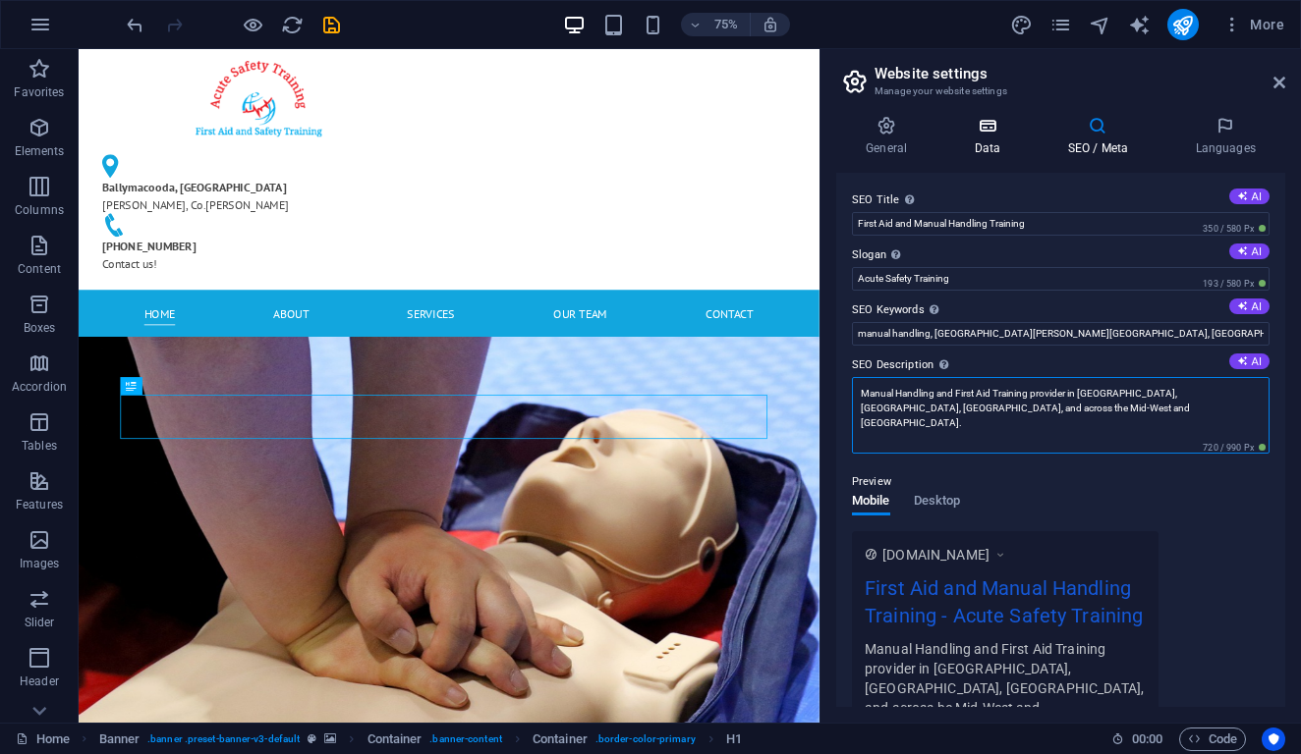
type textarea "Manual Handling and First Aid Training provider in [GEOGRAPHIC_DATA], [GEOGRAPH…"
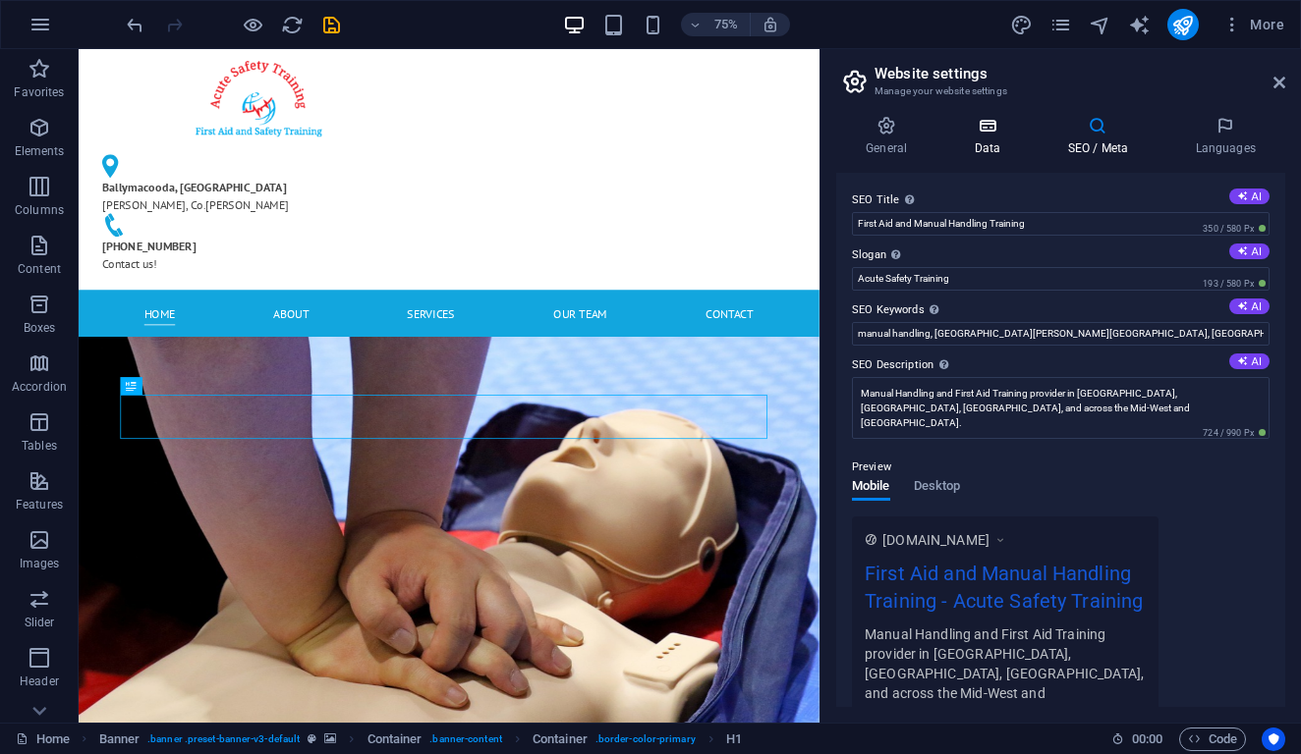
click at [1000, 151] on h4 "Data" at bounding box center [990, 136] width 93 height 41
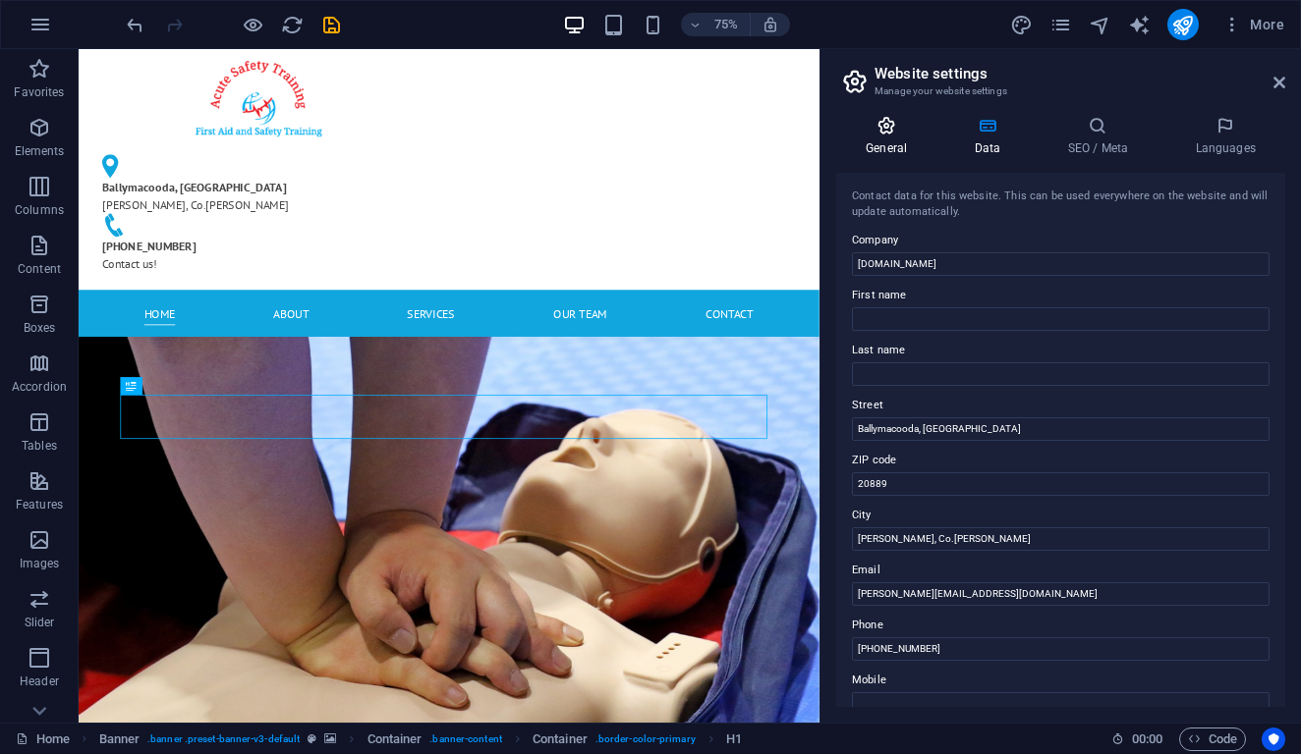
click at [877, 132] on icon at bounding box center [886, 126] width 100 height 20
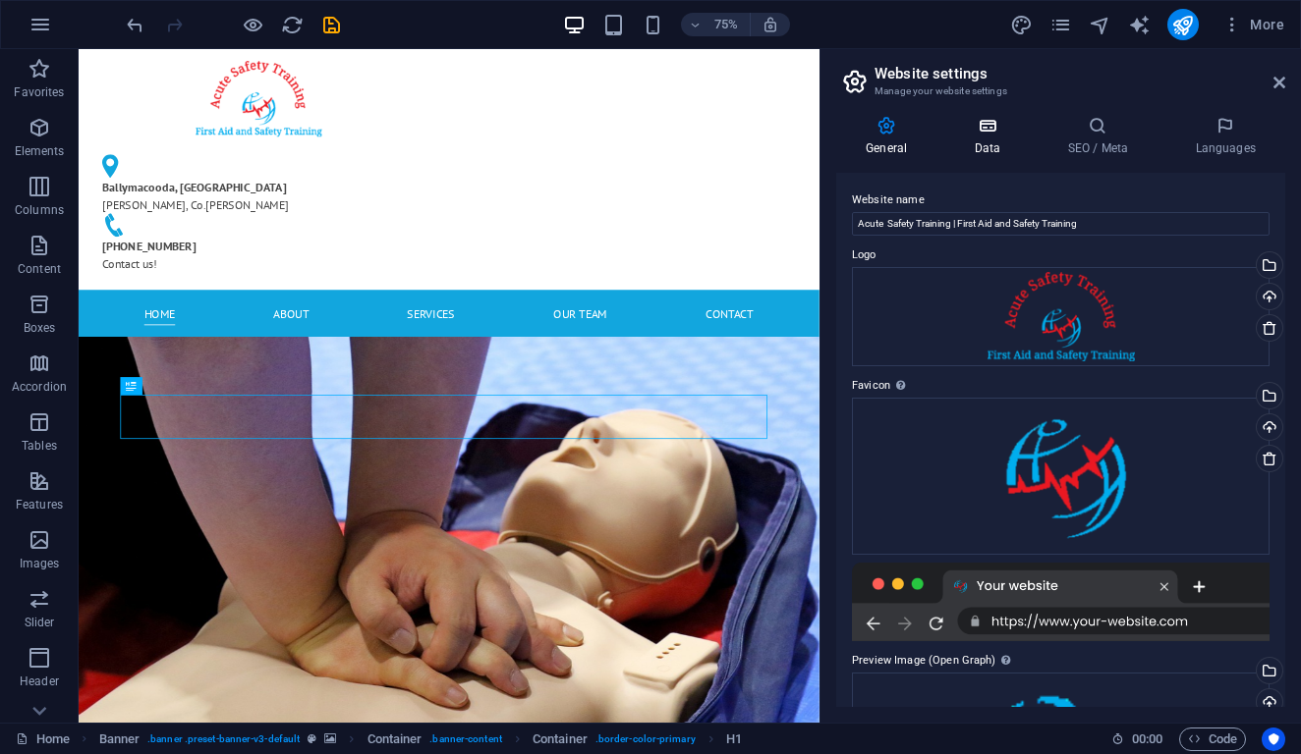
click at [999, 152] on h4 "Data" at bounding box center [990, 136] width 93 height 41
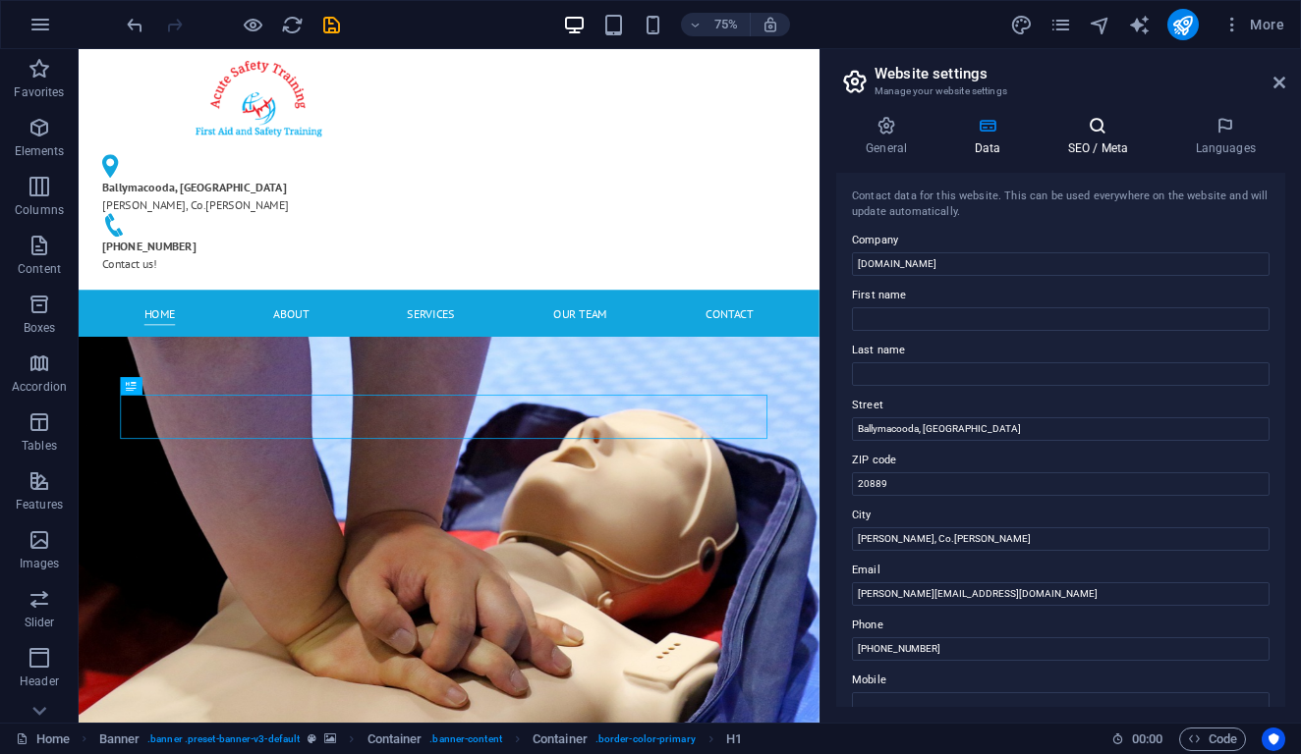
click at [1077, 146] on h4 "SEO / Meta" at bounding box center [1101, 136] width 128 height 41
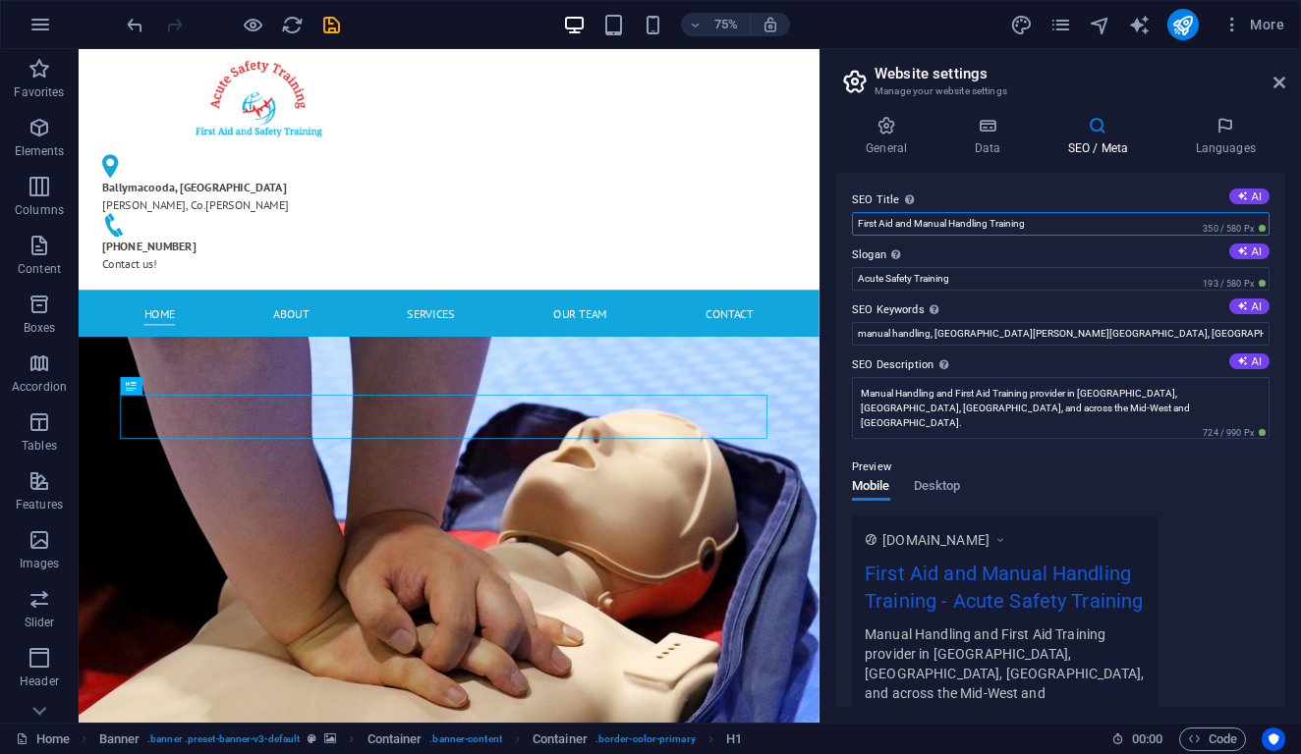
click at [951, 222] on input "First Aid and Manual Handling Training" at bounding box center [1060, 224] width 417 height 24
drag, startPoint x: 990, startPoint y: 225, endPoint x: 920, endPoint y: 223, distance: 69.8
click at [920, 223] on input "First Aid and Manual Handling Training" at bounding box center [1060, 224] width 417 height 24
click at [919, 228] on input "First Aid and Safety Training" at bounding box center [1060, 224] width 417 height 24
type input "First Aid and Safety Training"
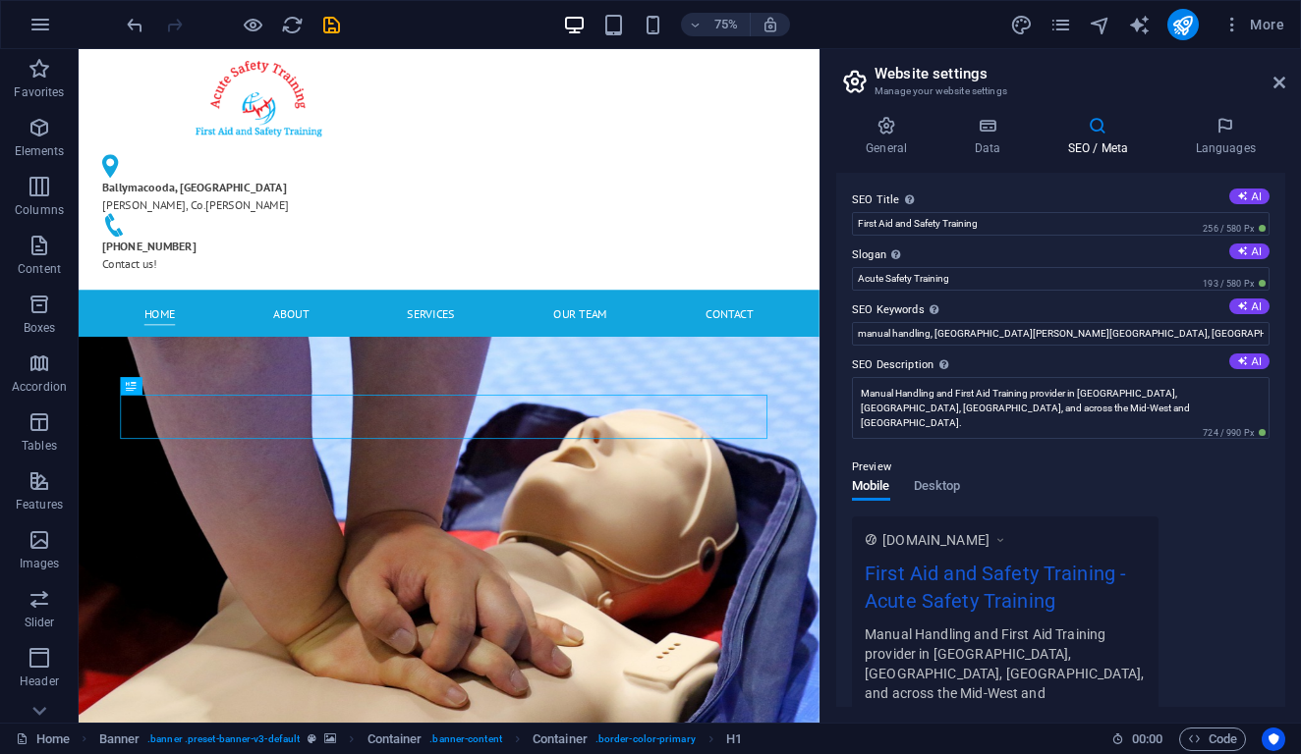
click at [980, 187] on div "SEO Title The title of your website - make it something that stands out in sear…" at bounding box center [1060, 440] width 449 height 534
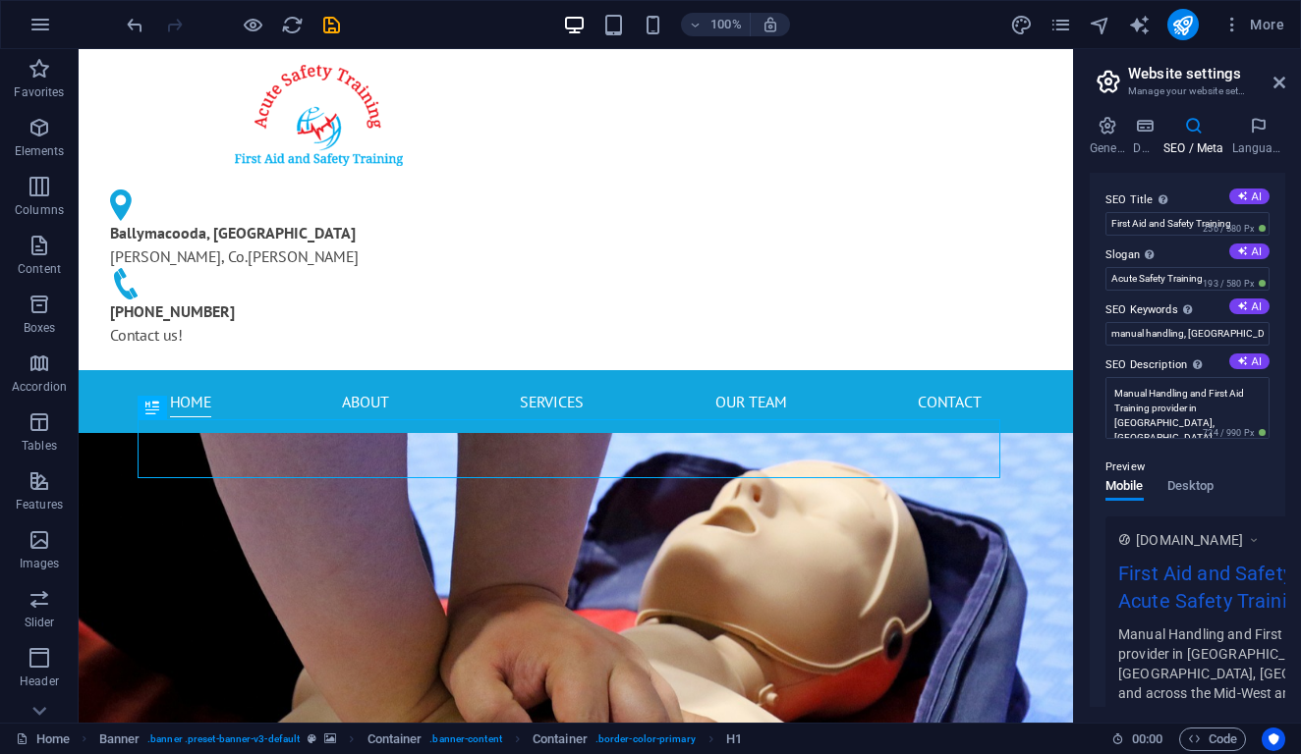
drag, startPoint x: 823, startPoint y: 110, endPoint x: 1170, endPoint y: 122, distance: 346.9
click at [1170, 122] on aside "Website settings Manage your website settings General Data SEO / Meta Languages…" at bounding box center [1187, 386] width 228 height 674
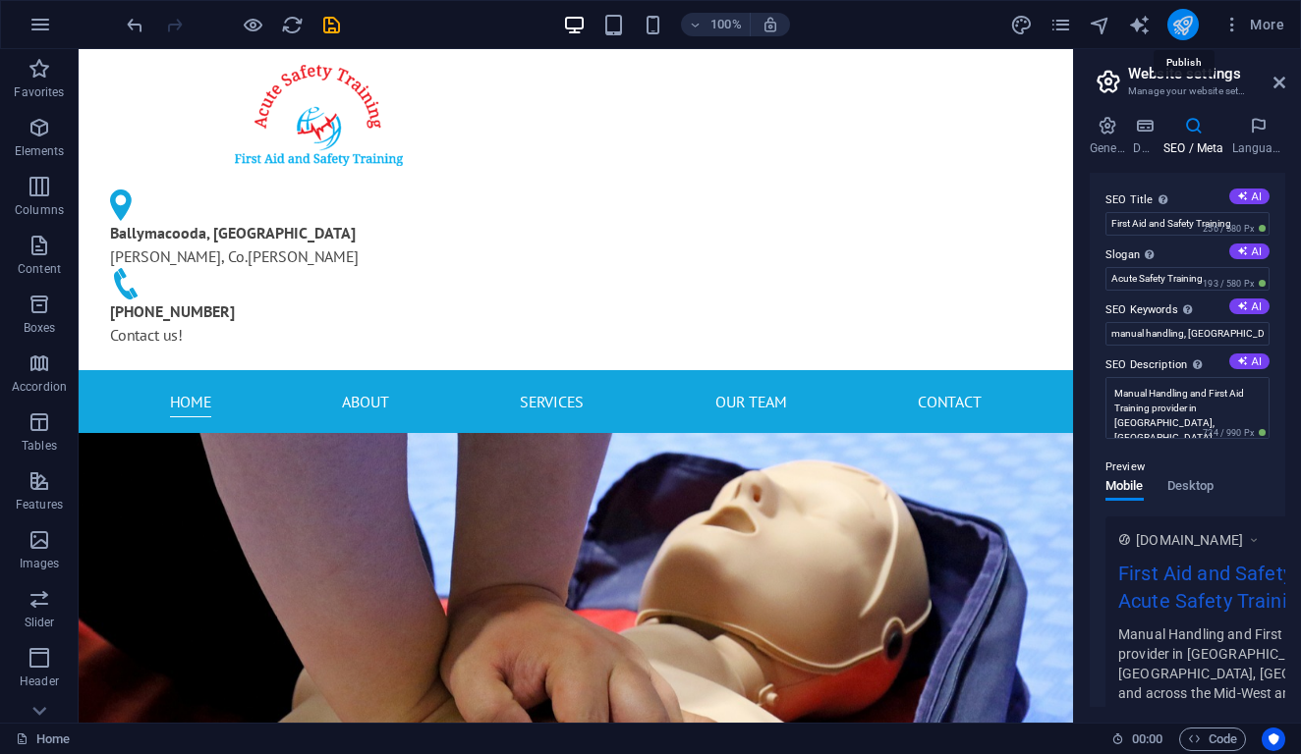
click at [1191, 23] on icon "publish" at bounding box center [1182, 25] width 23 height 23
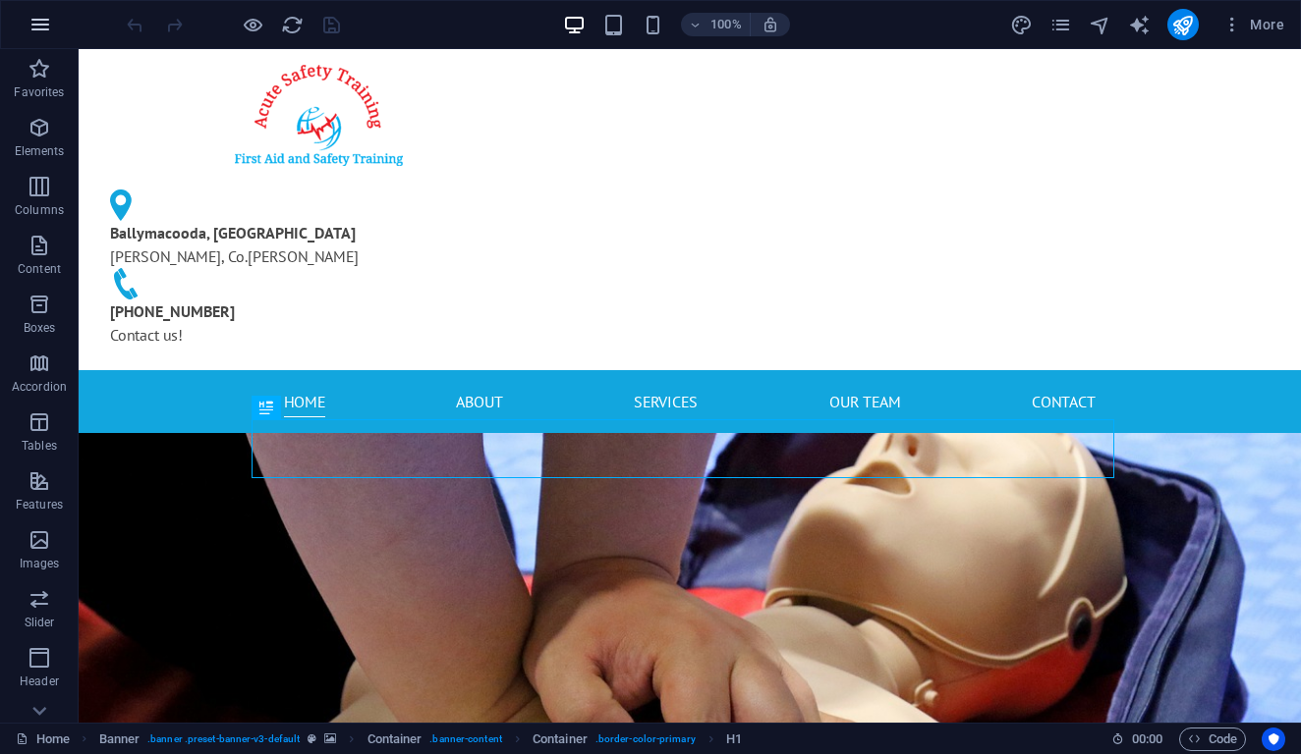
click at [44, 35] on icon "button" at bounding box center [40, 25] width 24 height 24
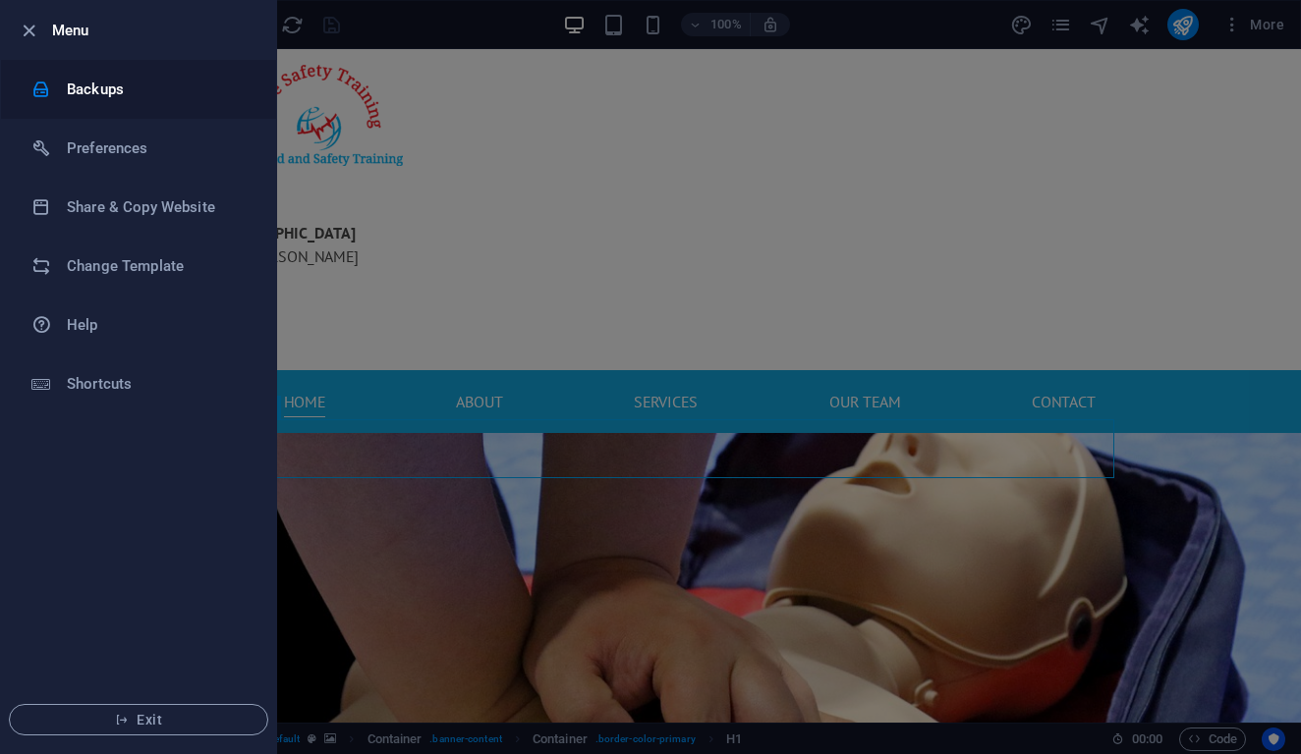
click at [100, 90] on h6 "Backups" at bounding box center [158, 90] width 182 height 24
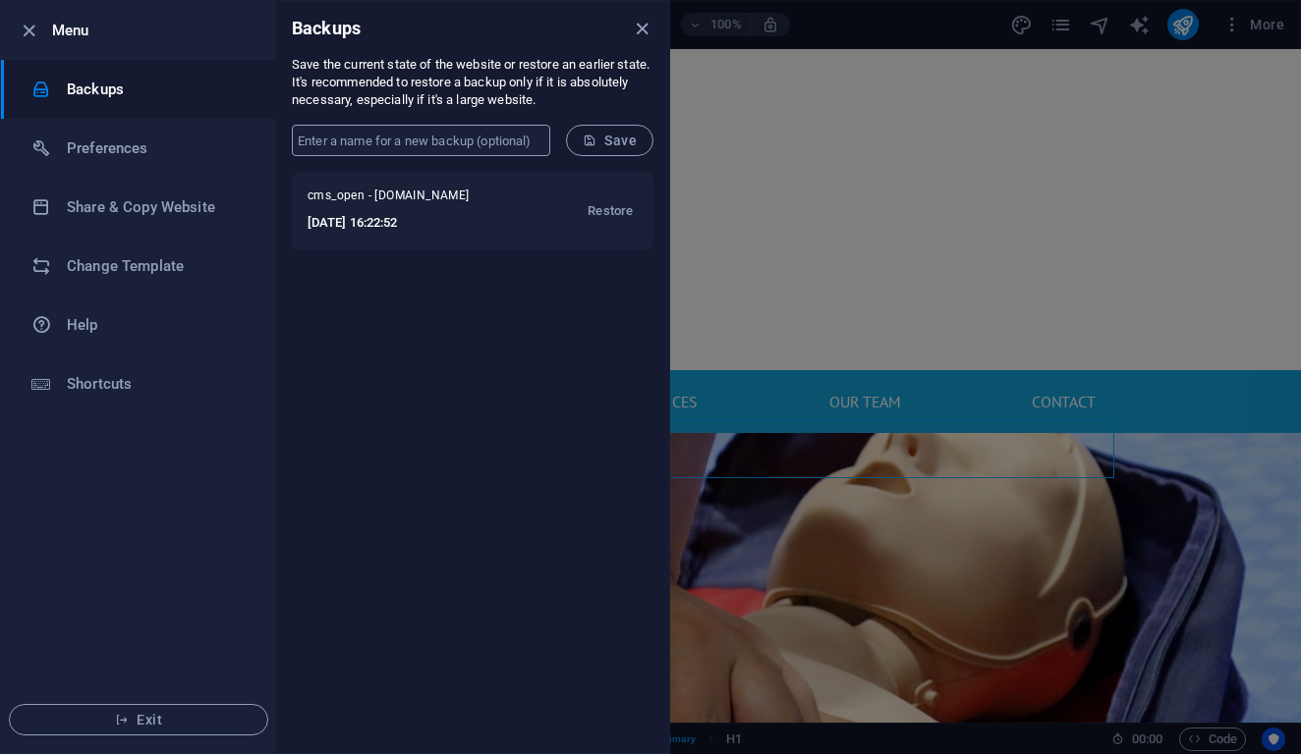
click at [421, 133] on input "text" at bounding box center [421, 140] width 258 height 31
type input "Backup 3rd October 2025"
click at [606, 145] on span "Save" at bounding box center [609, 141] width 54 height 16
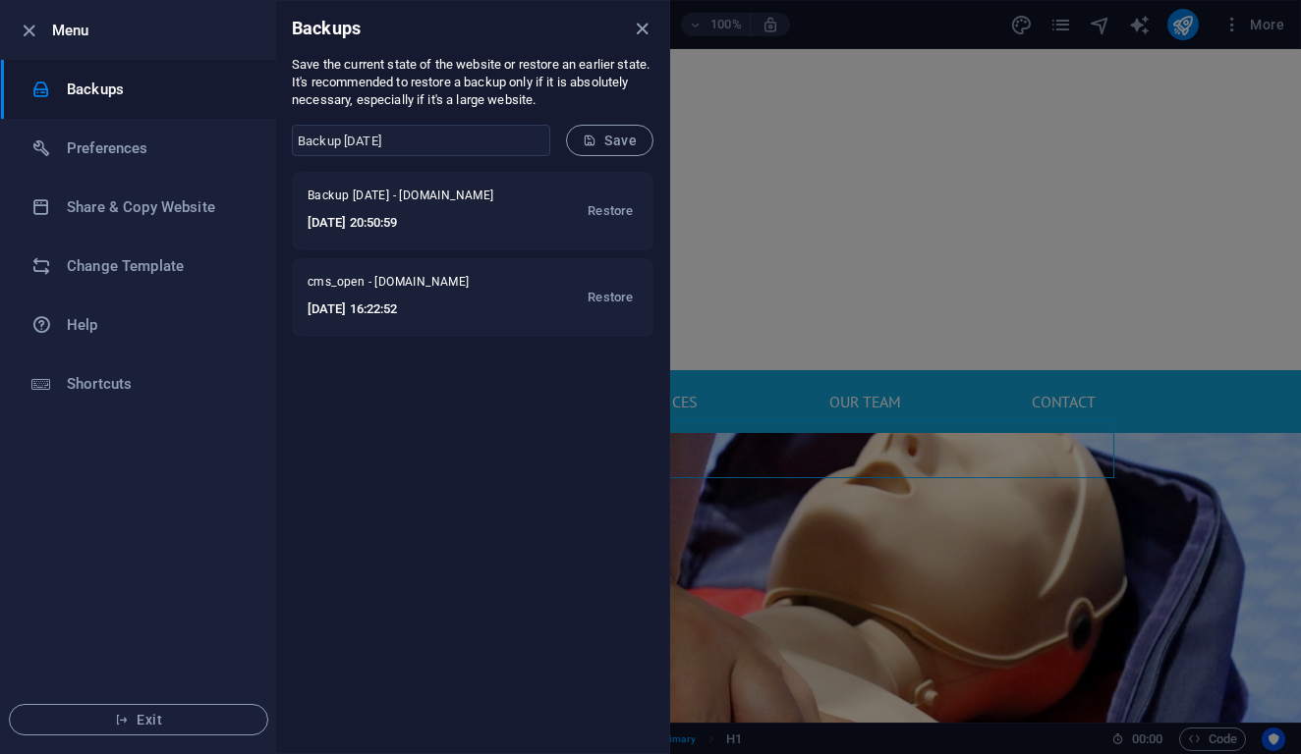
click at [526, 437] on div "Backup 3rd October 2025 - acutesafetytraining.ie 2025-10-03 20:50:59 Restore cm…" at bounding box center [472, 462] width 393 height 581
click at [138, 152] on h6 "Preferences" at bounding box center [158, 149] width 182 height 24
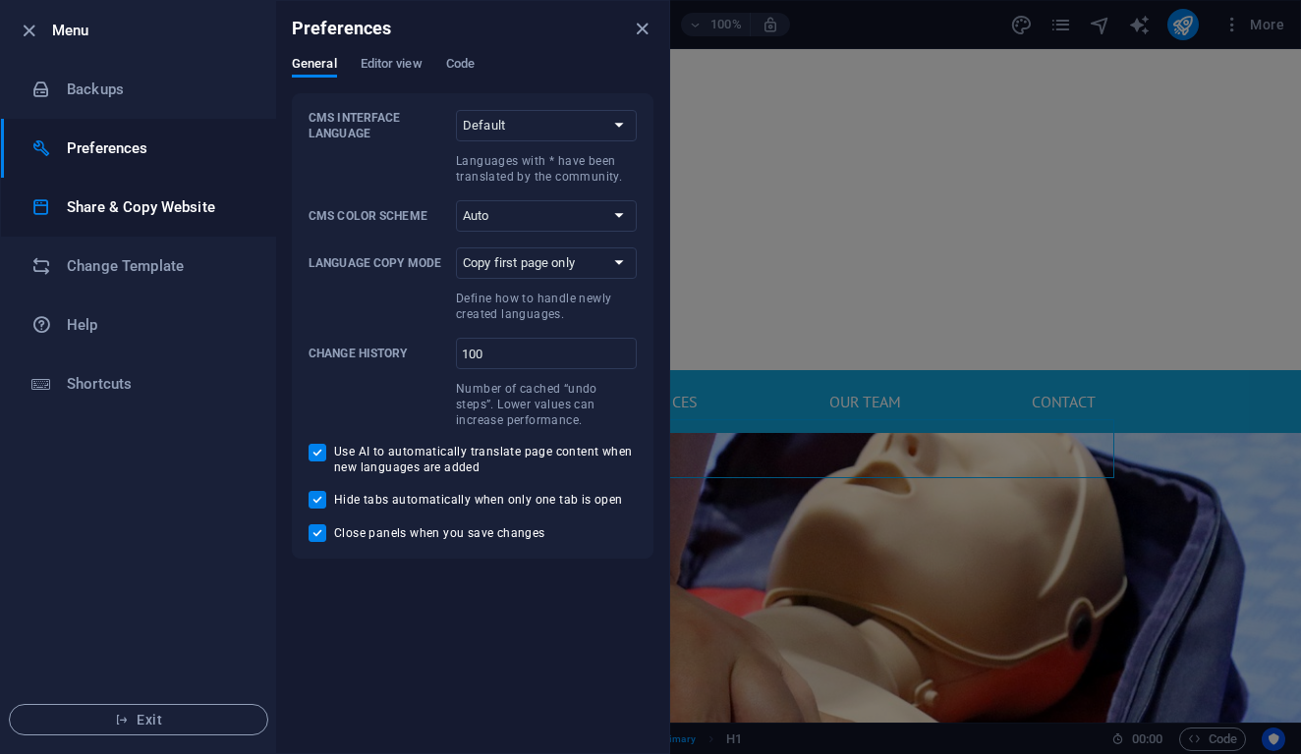
click at [173, 204] on h6 "Share & Copy Website" at bounding box center [158, 207] width 182 height 24
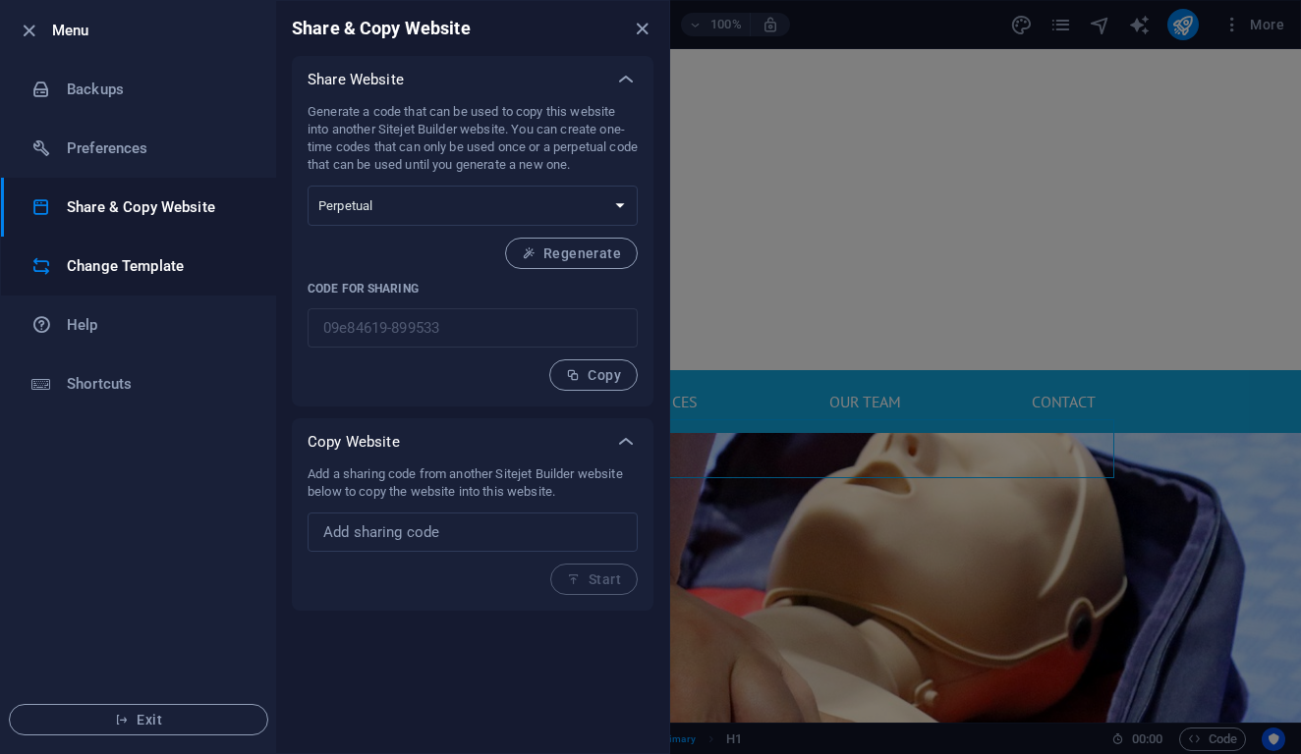
click at [173, 255] on h6 "Change Template" at bounding box center [158, 266] width 182 height 24
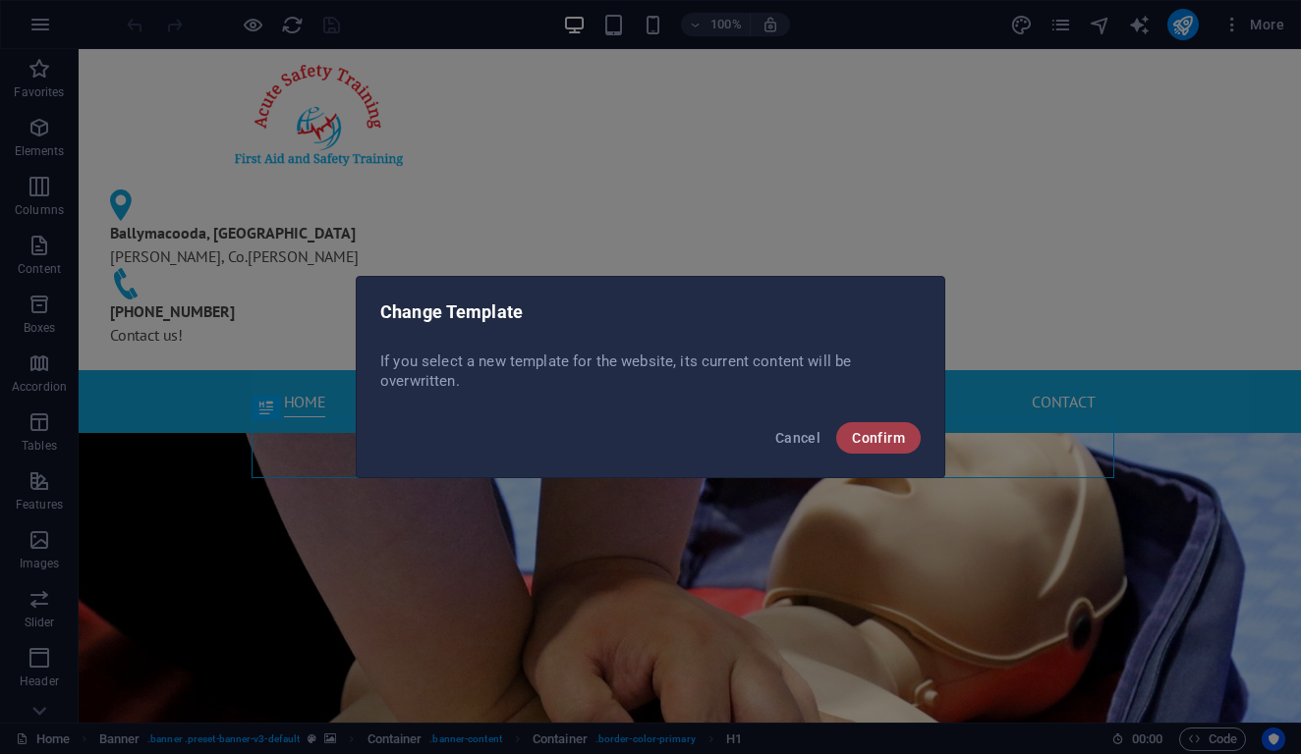
click at [874, 443] on span "Confirm" at bounding box center [878, 438] width 53 height 16
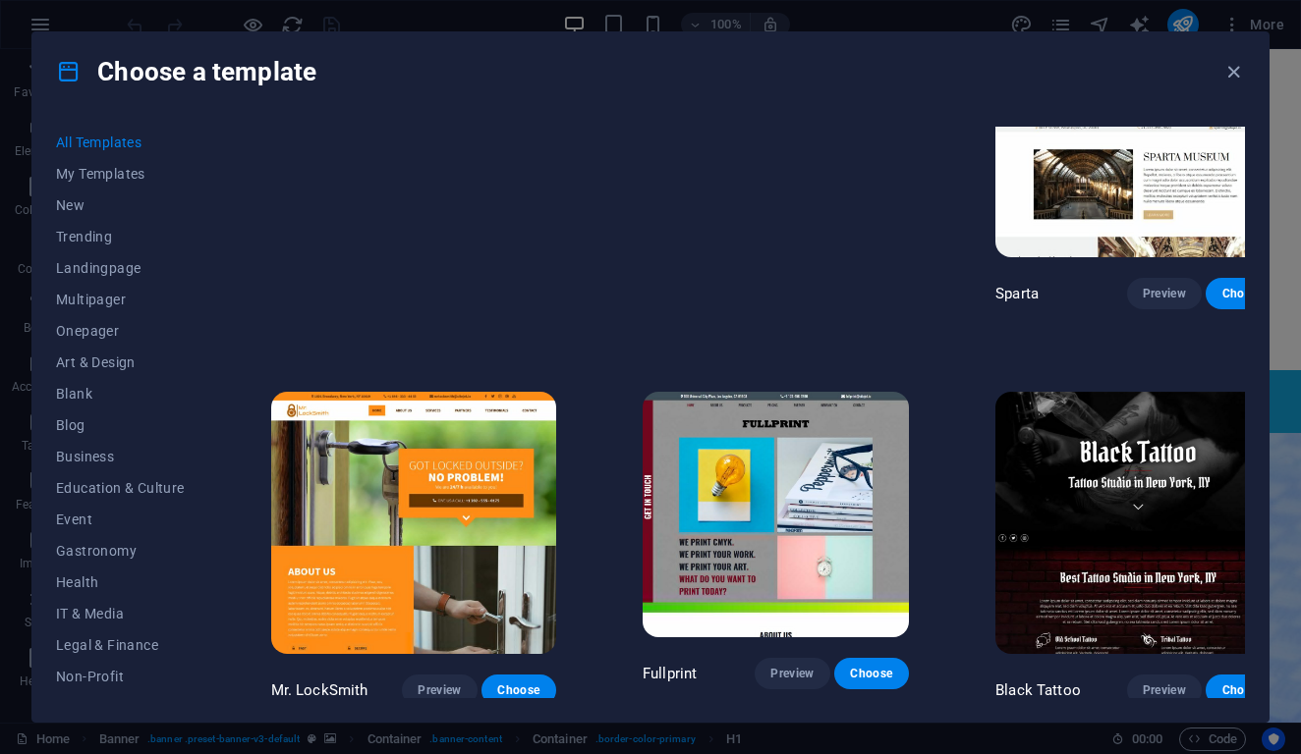
scroll to position [11259, 0]
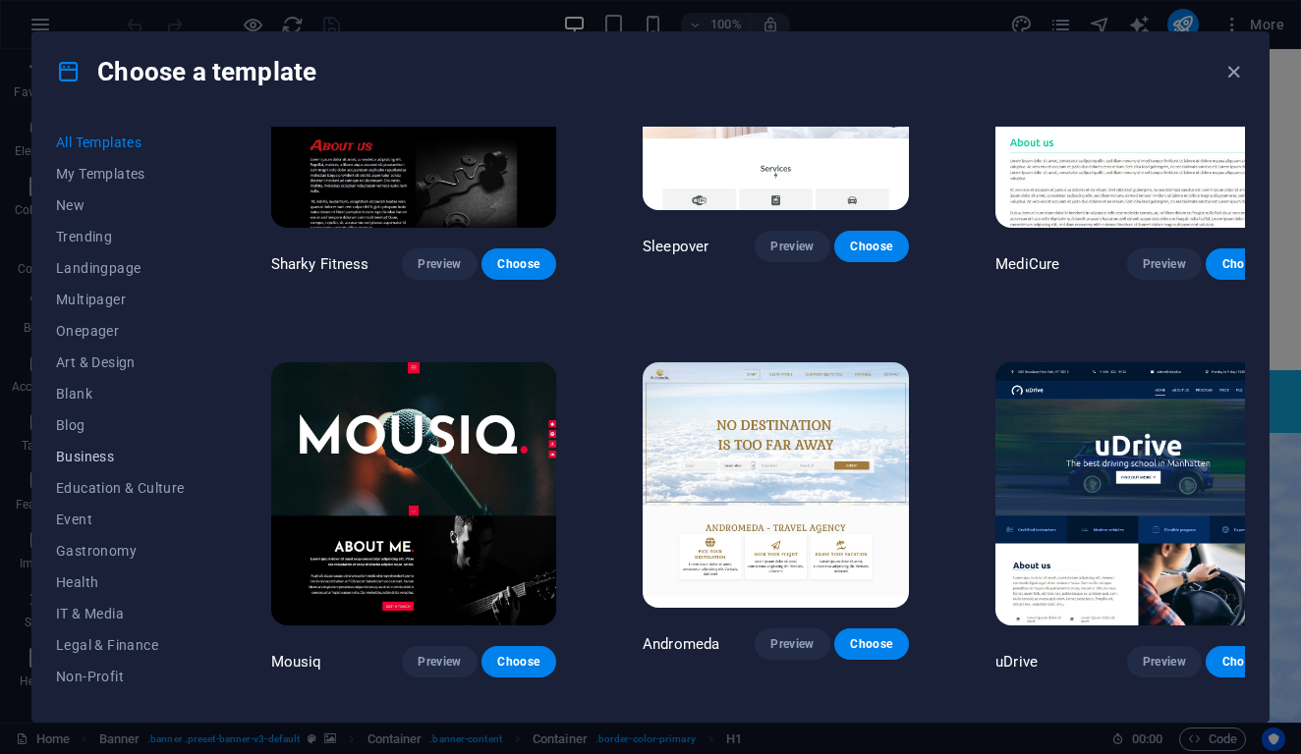
click at [111, 451] on span "Business" at bounding box center [120, 457] width 129 height 16
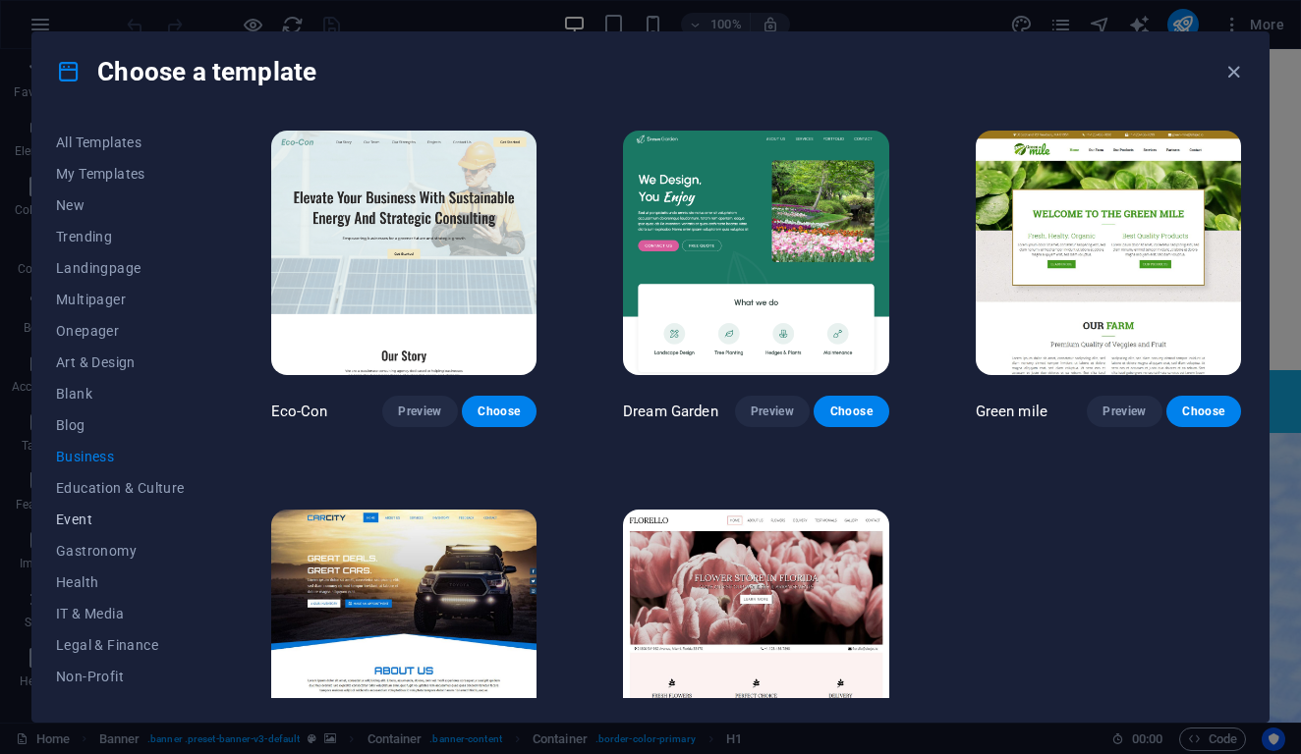
scroll to position [169, 0]
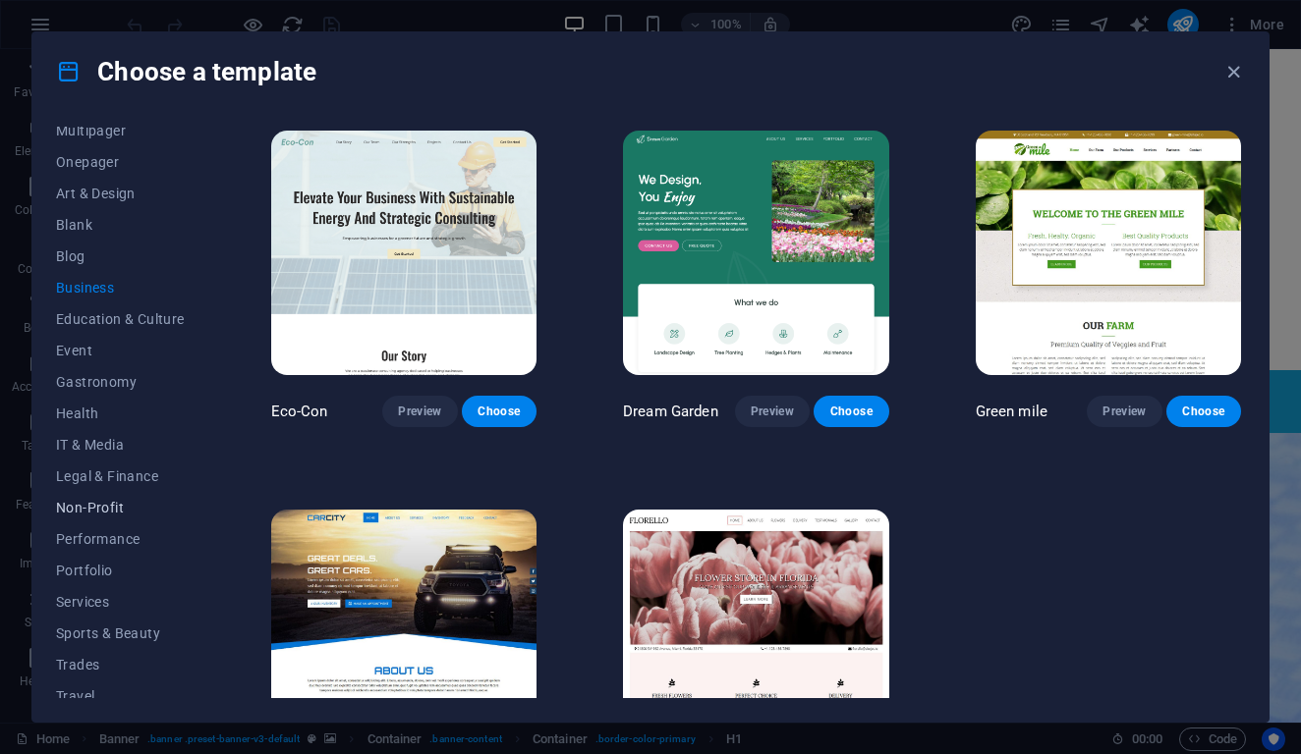
click at [138, 515] on span "Non-Profit" at bounding box center [120, 508] width 129 height 16
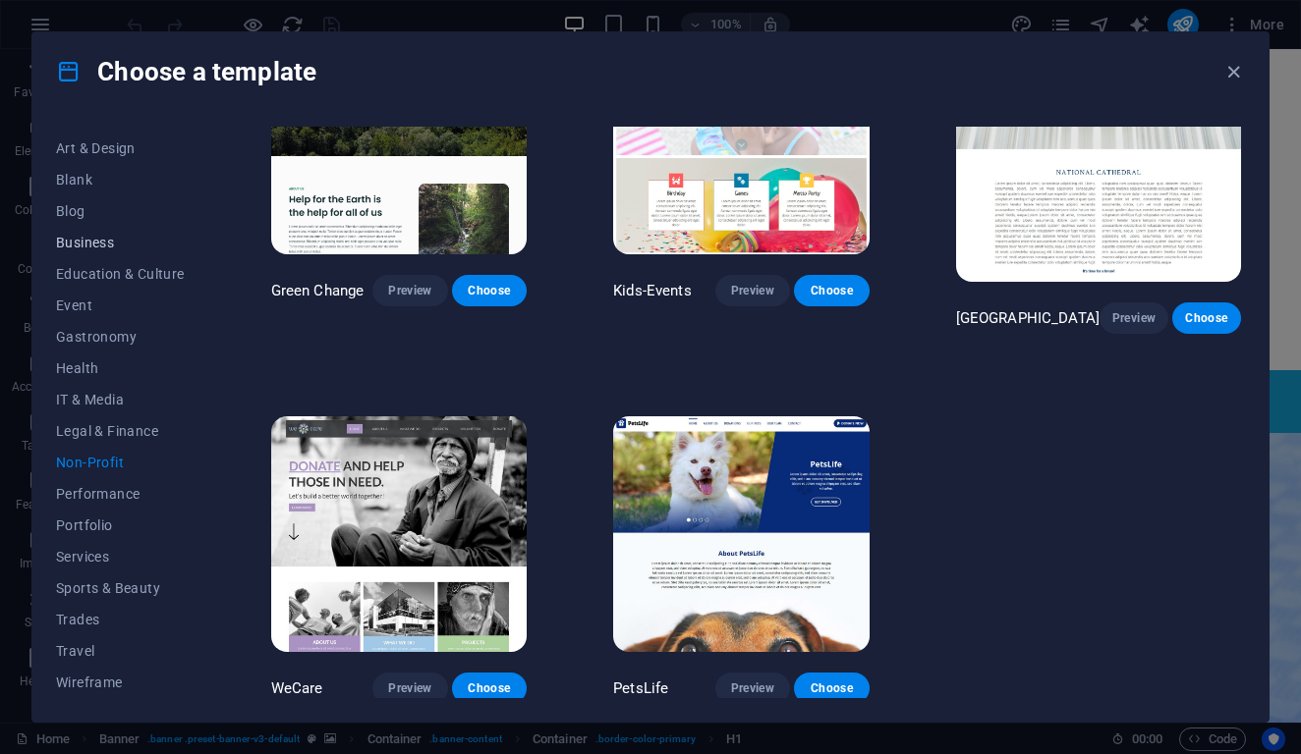
scroll to position [0, 0]
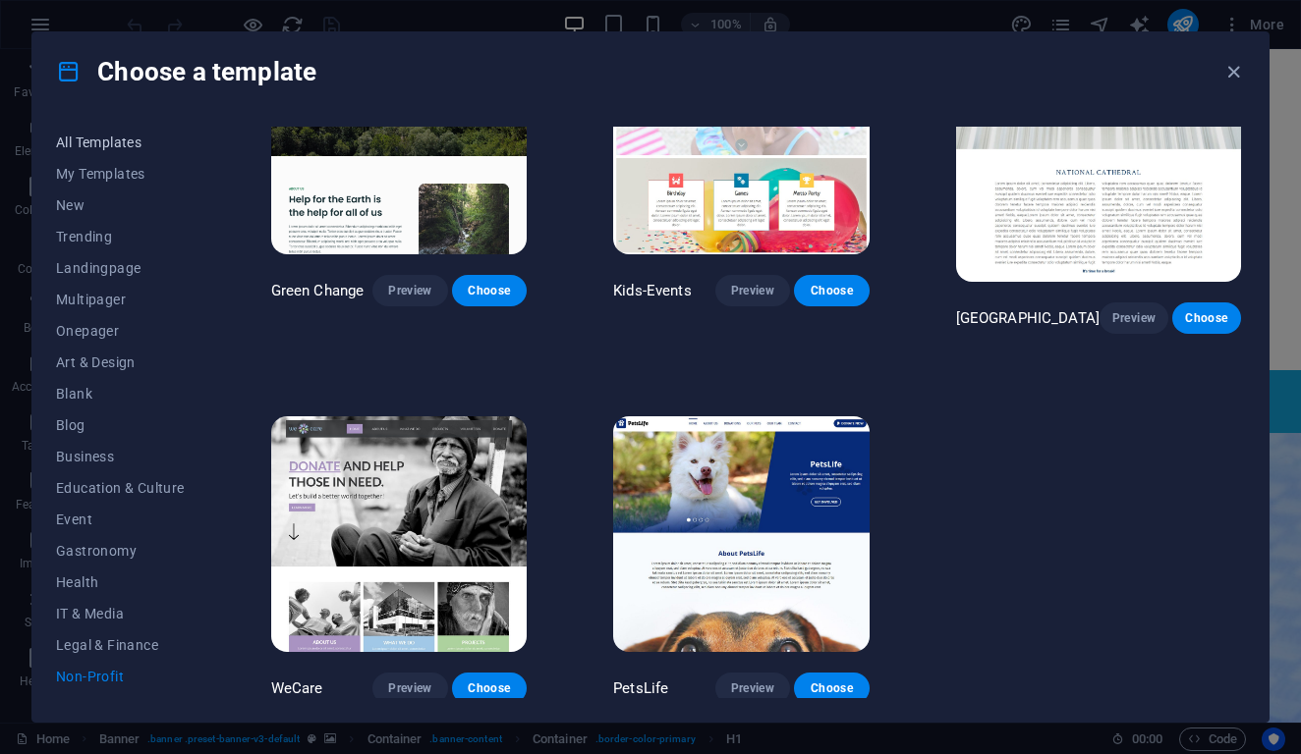
click at [94, 140] on span "All Templates" at bounding box center [120, 143] width 129 height 16
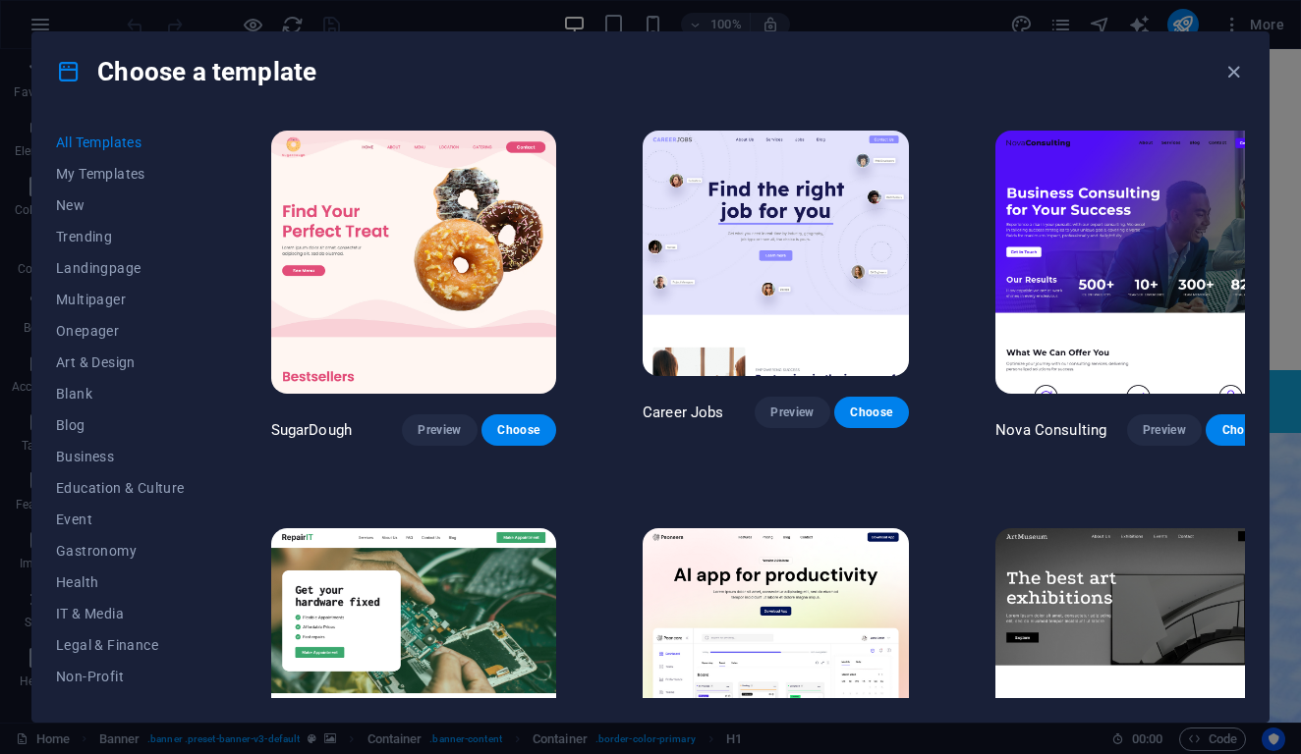
click at [333, 286] on img at bounding box center [413, 262] width 285 height 263
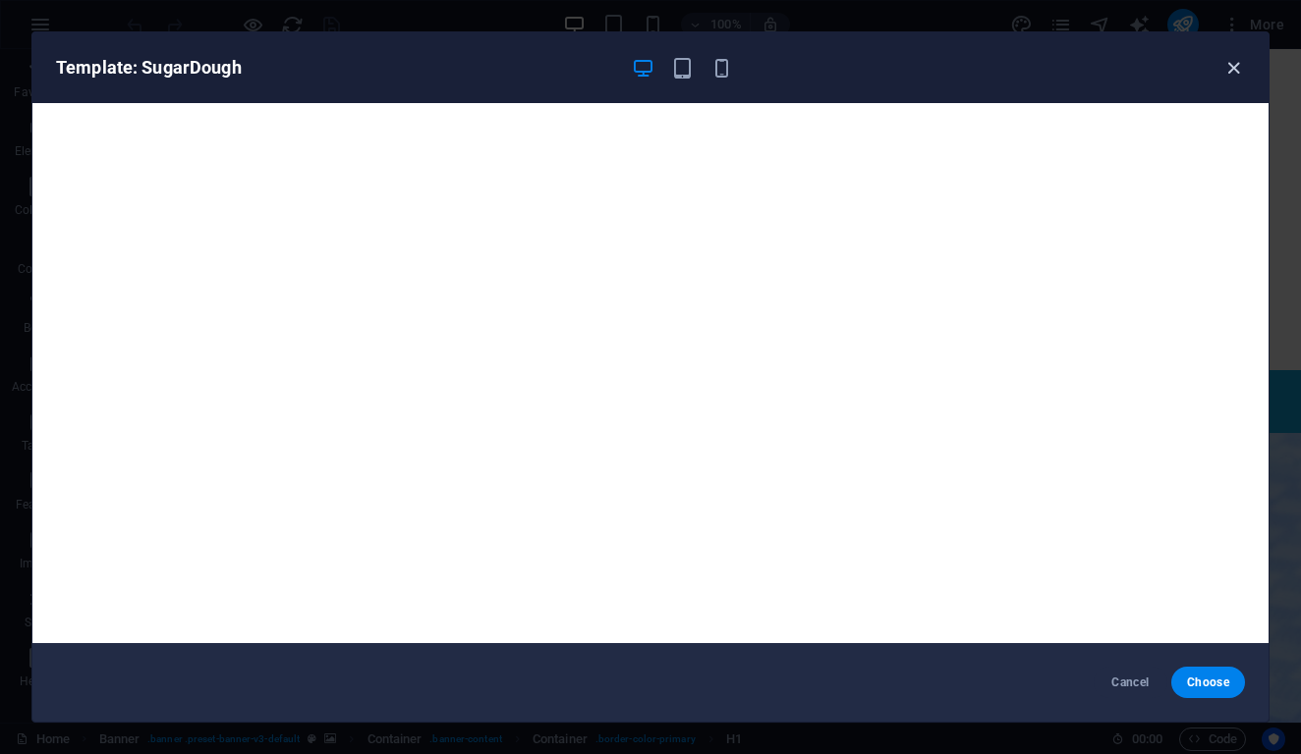
click at [1237, 67] on icon "button" at bounding box center [1233, 68] width 23 height 23
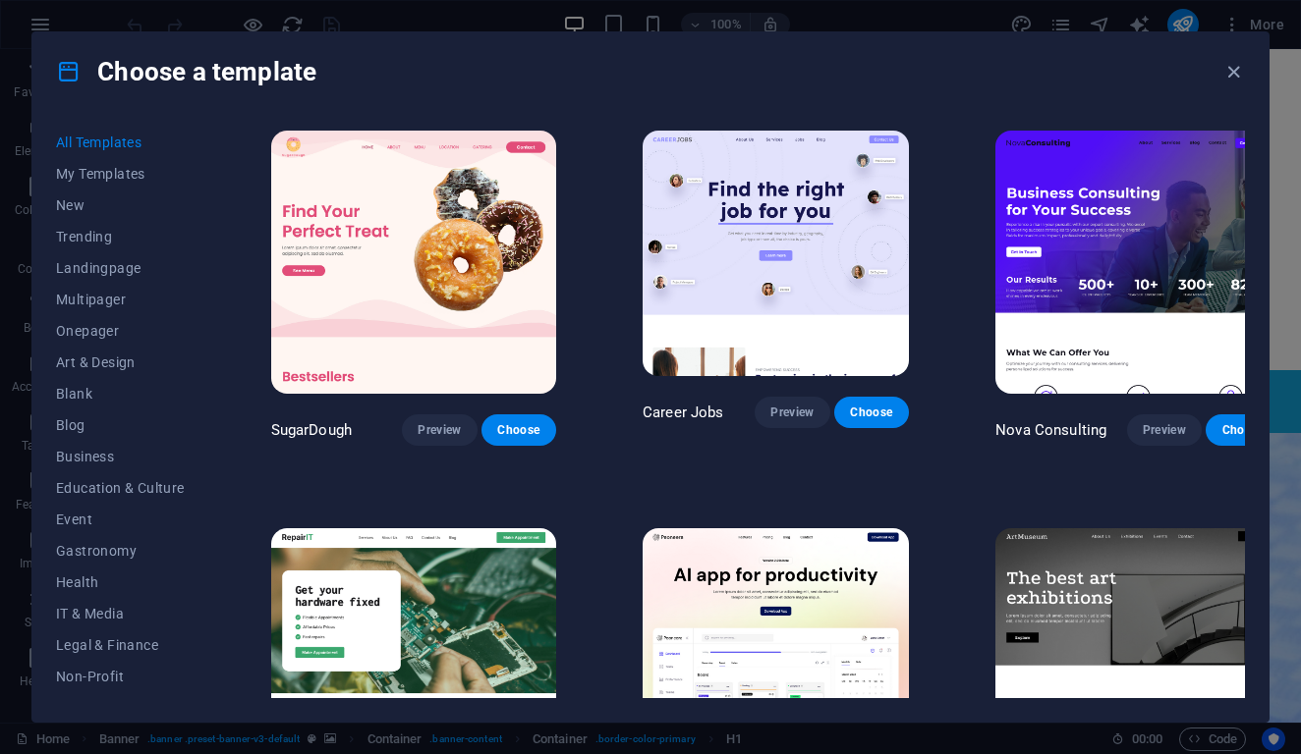
click at [761, 259] on img at bounding box center [775, 254] width 266 height 246
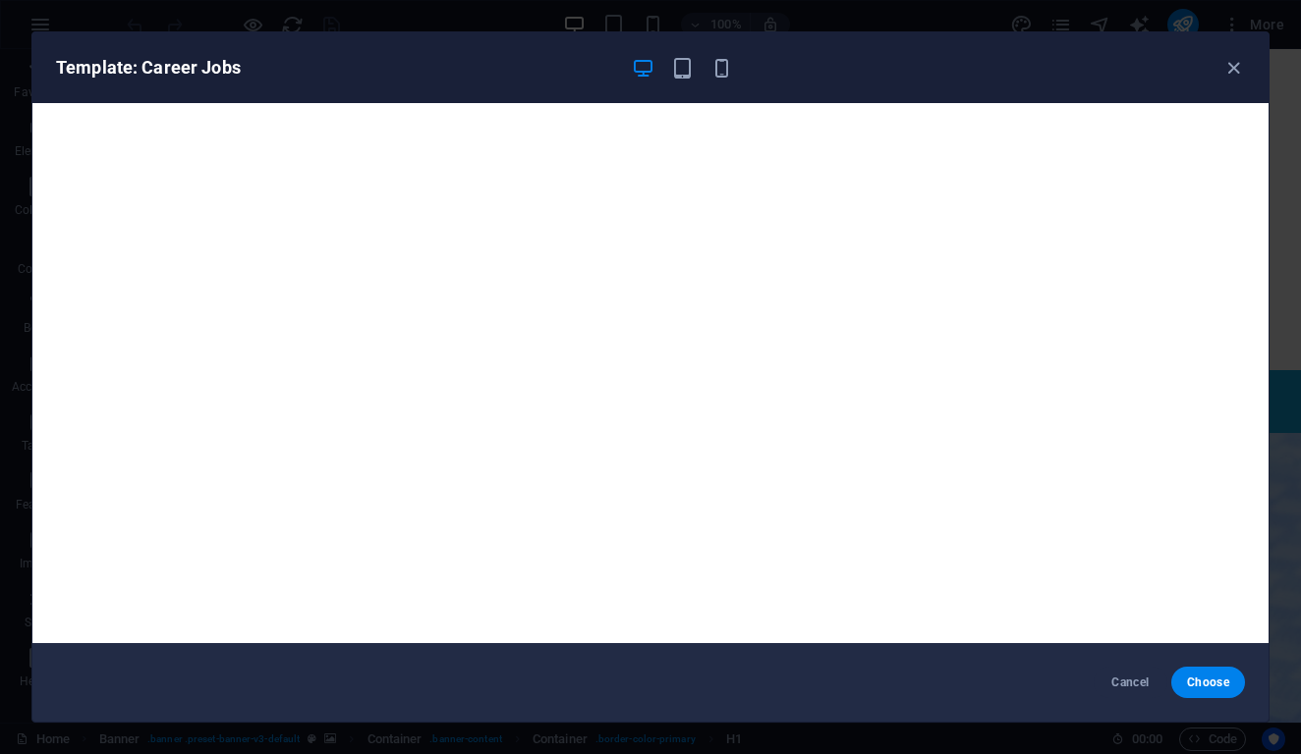
scroll to position [5, 0]
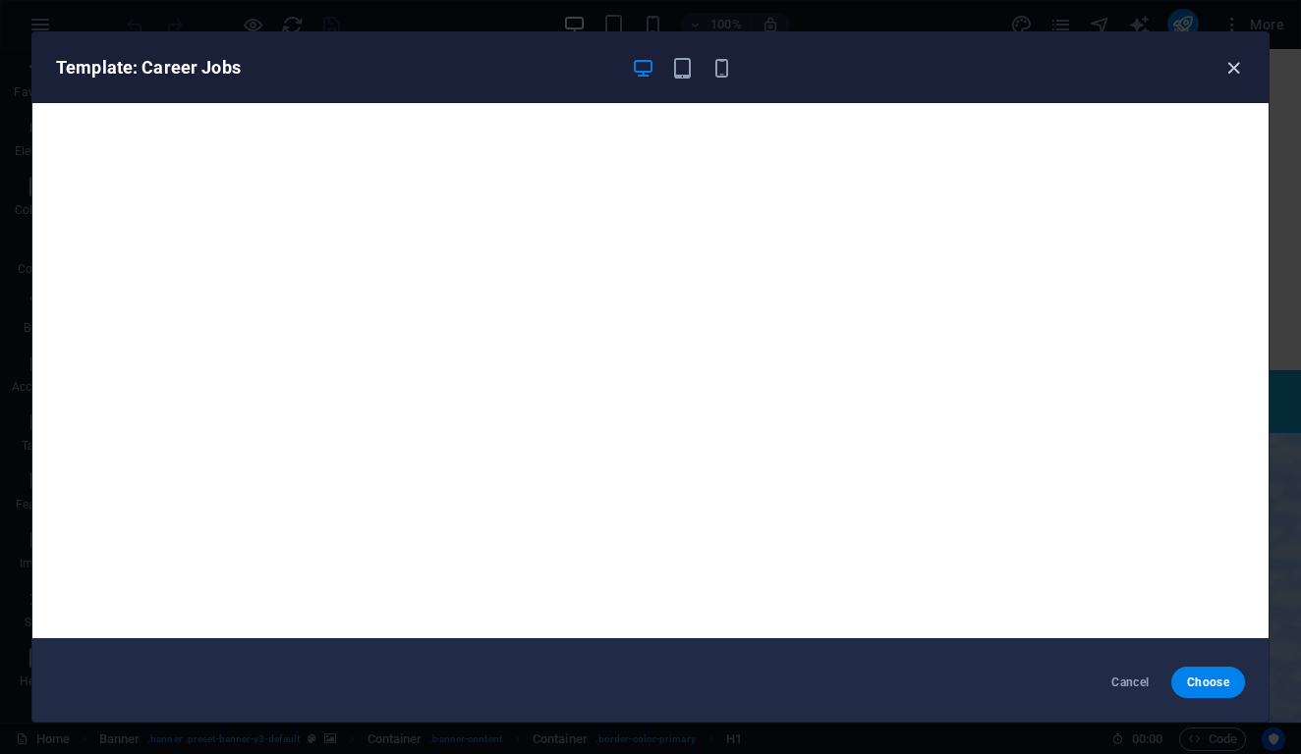
click at [1226, 72] on icon "button" at bounding box center [1233, 68] width 23 height 23
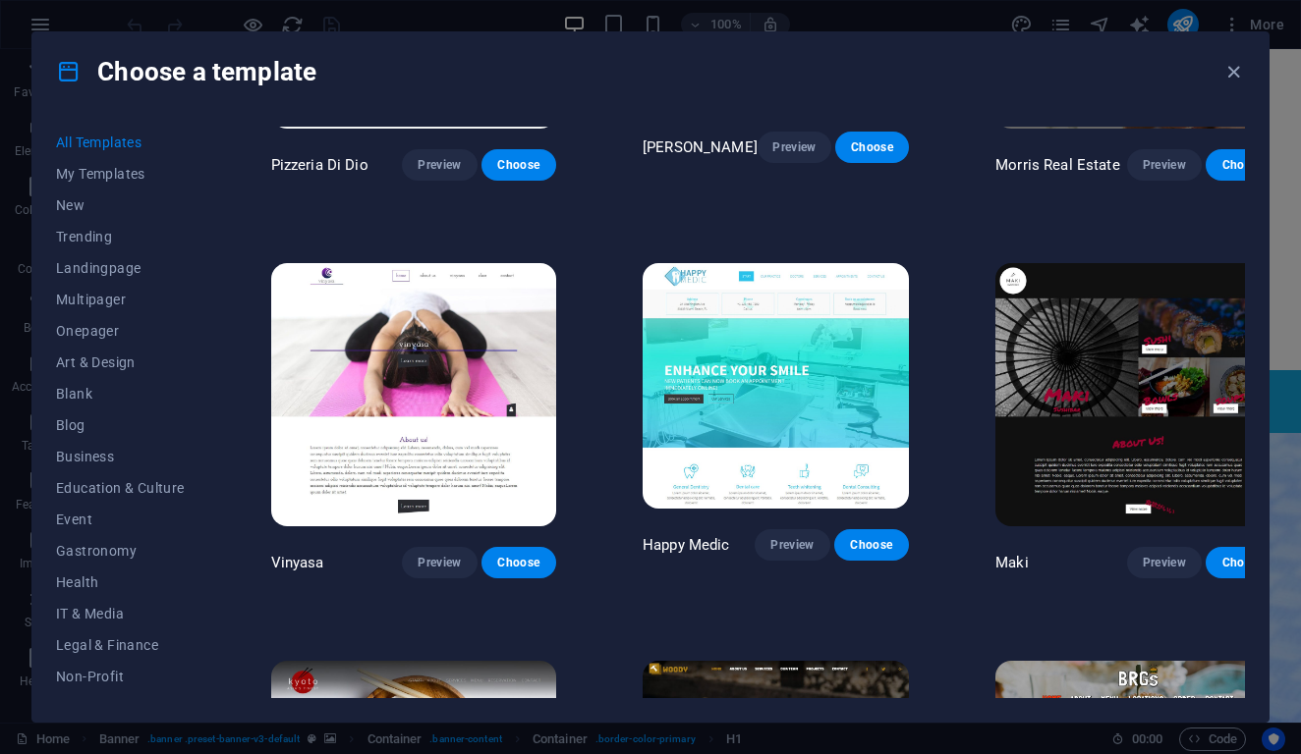
scroll to position [0, 0]
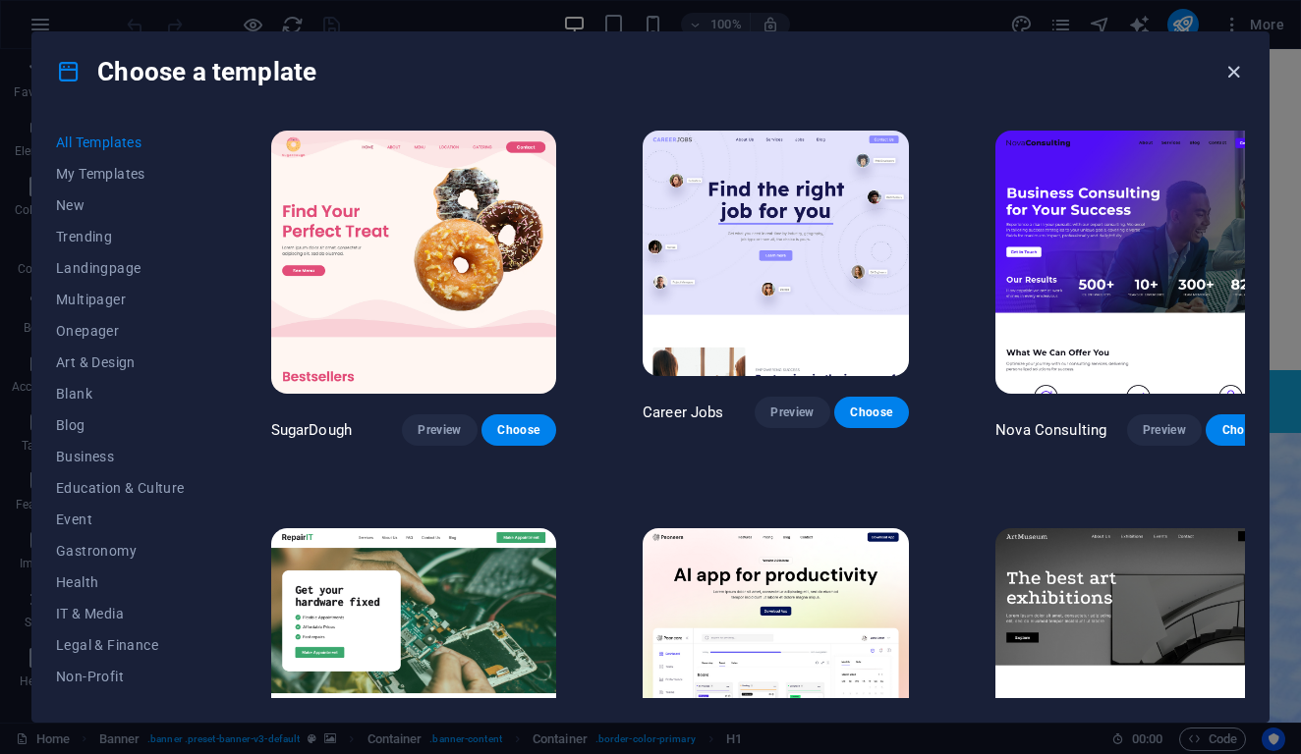
click at [1224, 68] on icon "button" at bounding box center [1233, 72] width 23 height 23
